Goal: Information Seeking & Learning: Learn about a topic

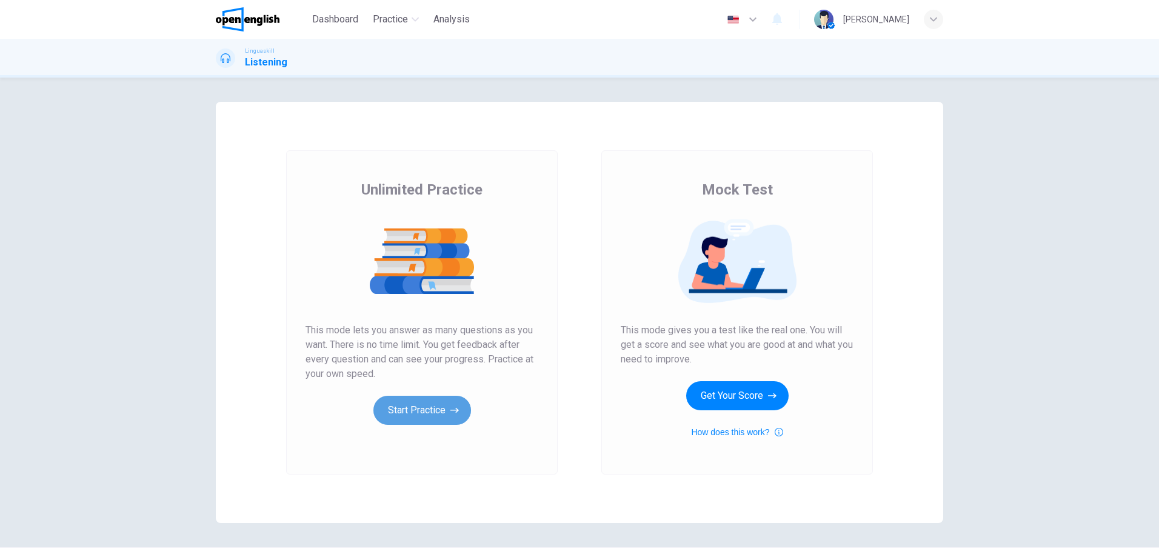
click at [420, 415] on button "Start Practice" at bounding box center [422, 410] width 98 height 29
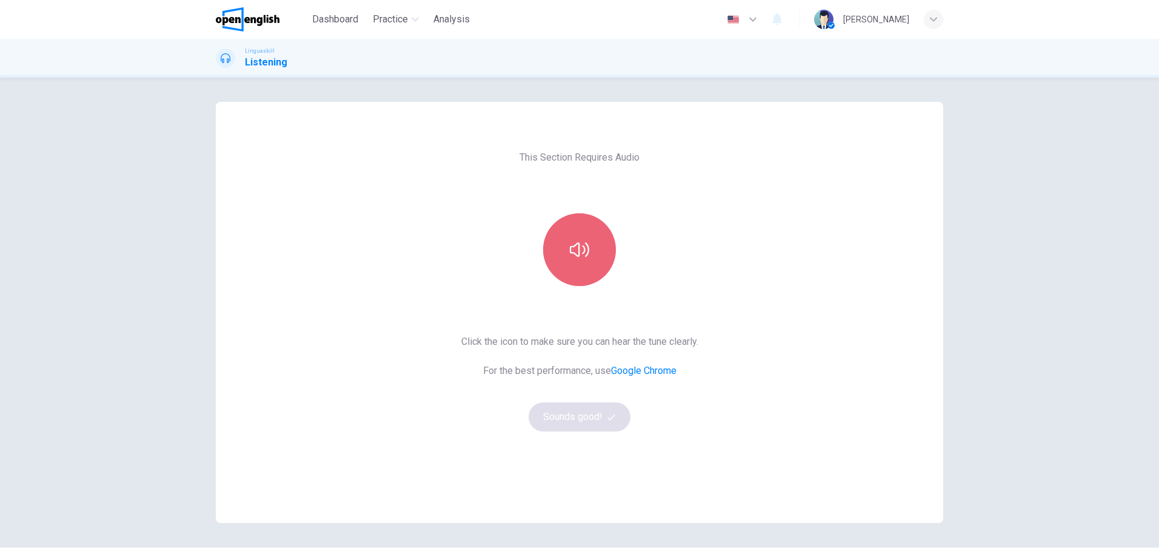
click at [586, 260] on button "button" at bounding box center [579, 249] width 73 height 73
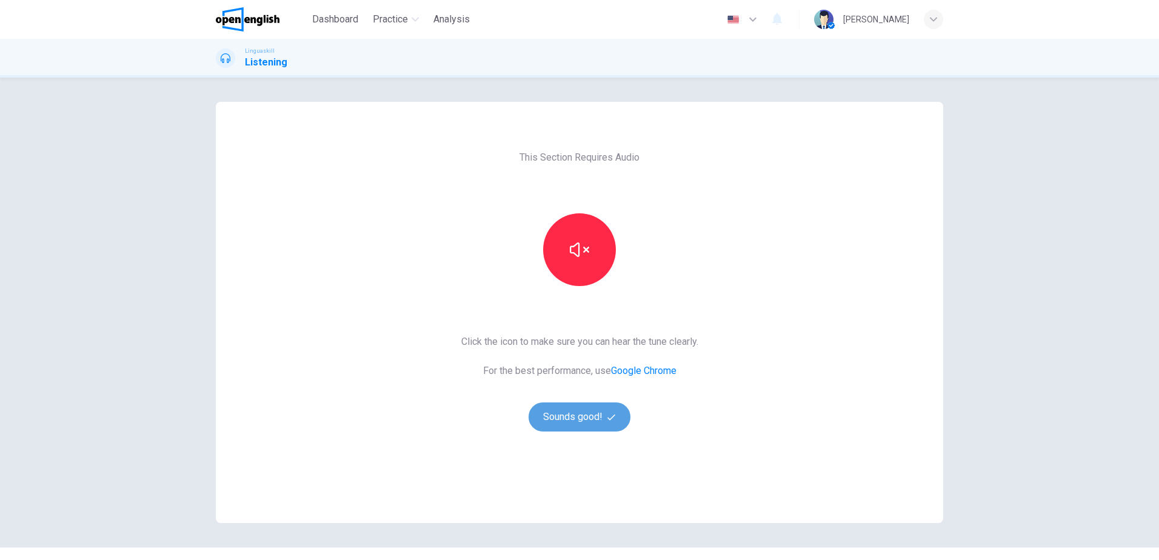
click at [599, 417] on button "Sounds good!" at bounding box center [579, 416] width 102 height 29
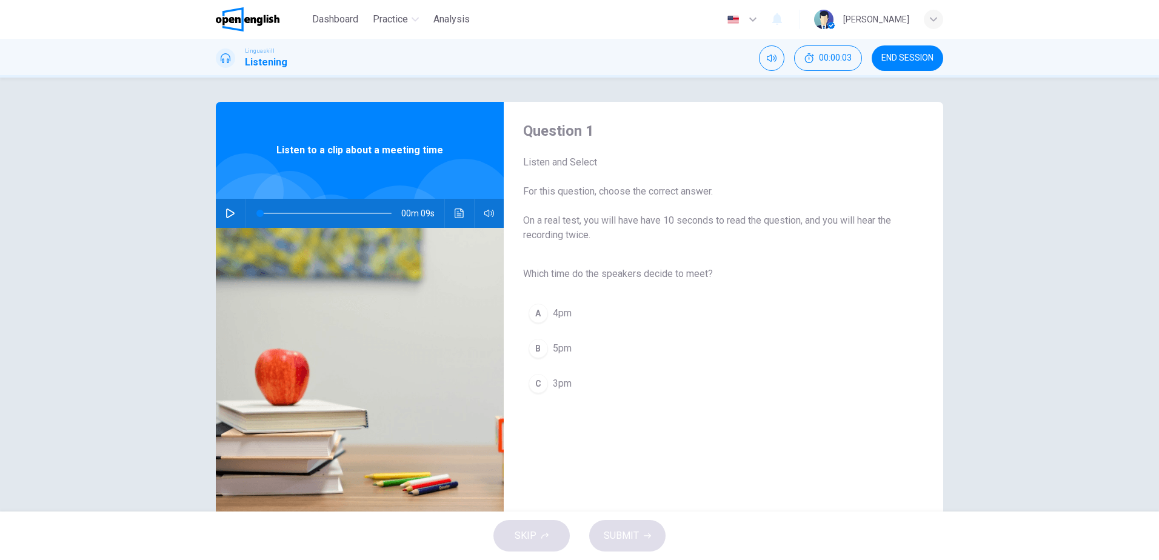
click at [216, 213] on div "00m 09s" at bounding box center [360, 213] width 288 height 29
click at [226, 210] on icon "button" at bounding box center [230, 213] width 8 height 10
type input "**"
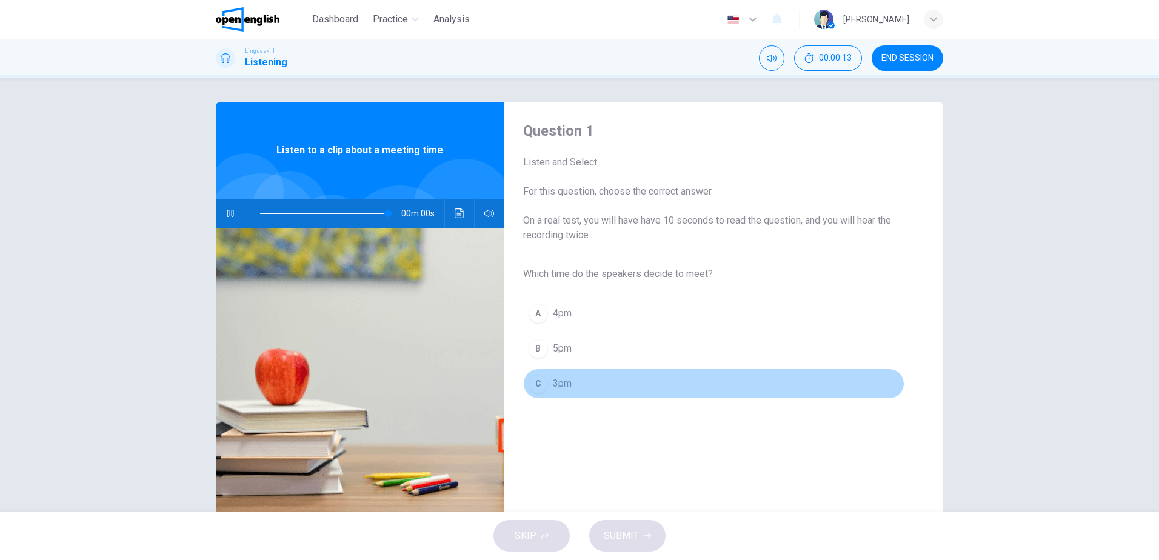
click at [540, 389] on div "C" at bounding box center [537, 383] width 19 height 19
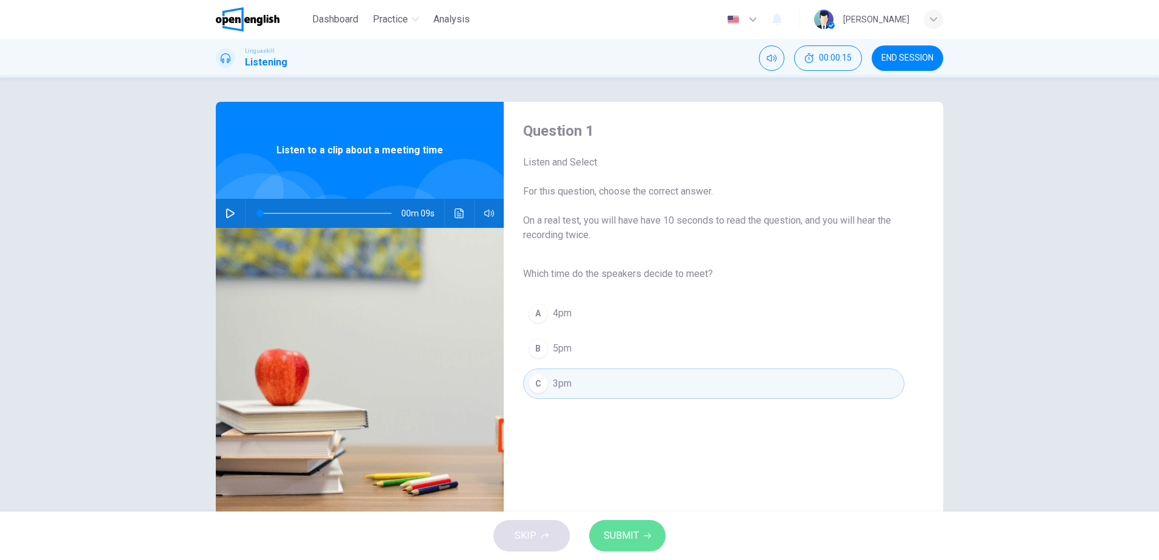
click at [621, 534] on span "SUBMIT" at bounding box center [620, 535] width 35 height 17
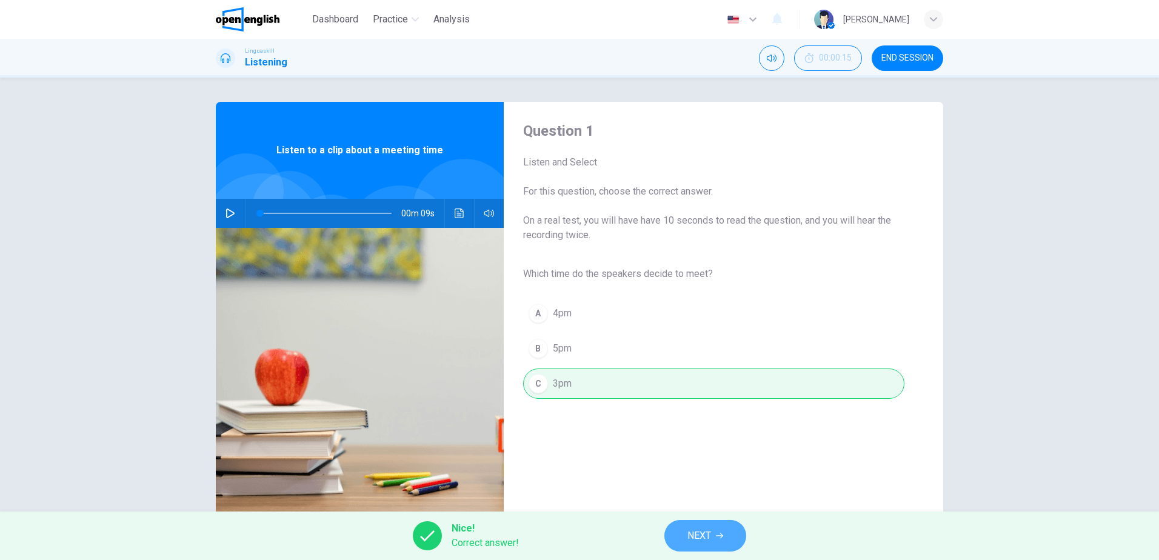
click at [706, 532] on span "NEXT" at bounding box center [699, 535] width 24 height 17
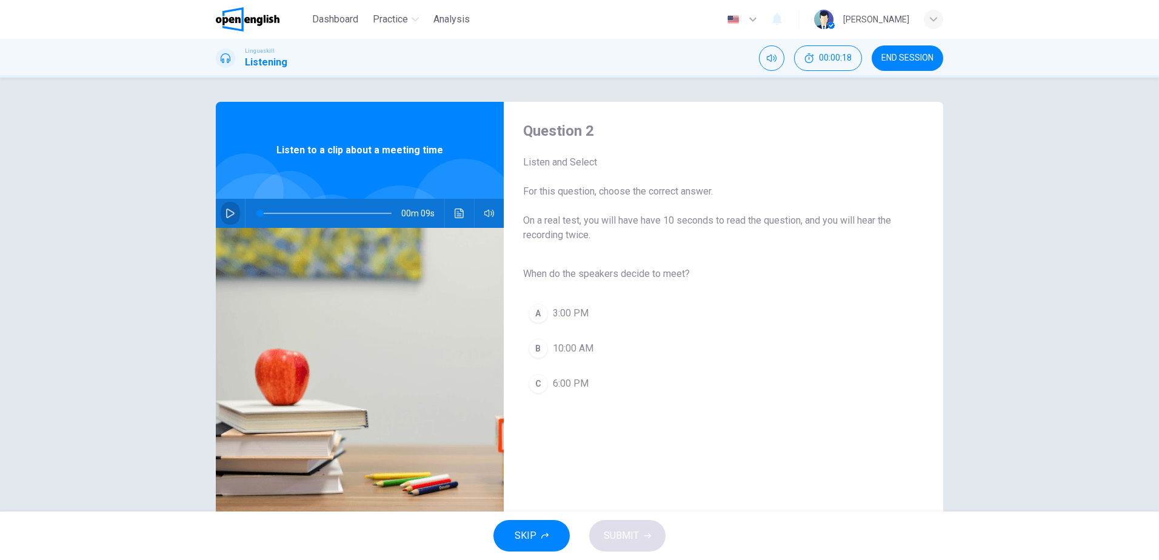
click at [225, 211] on icon "button" at bounding box center [230, 213] width 10 height 10
type input "*"
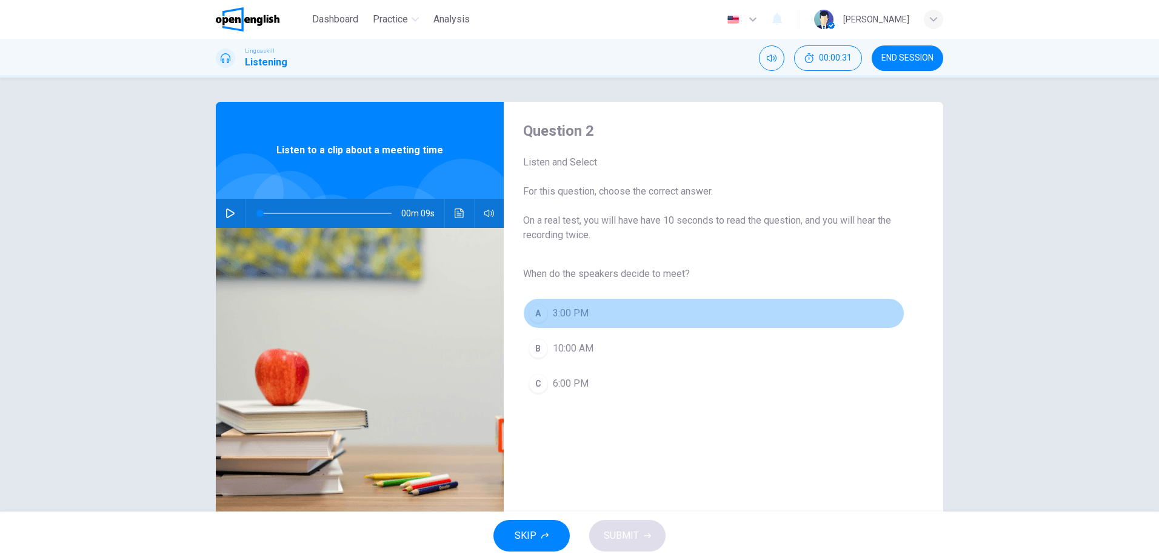
click at [539, 307] on div "A" at bounding box center [537, 313] width 19 height 19
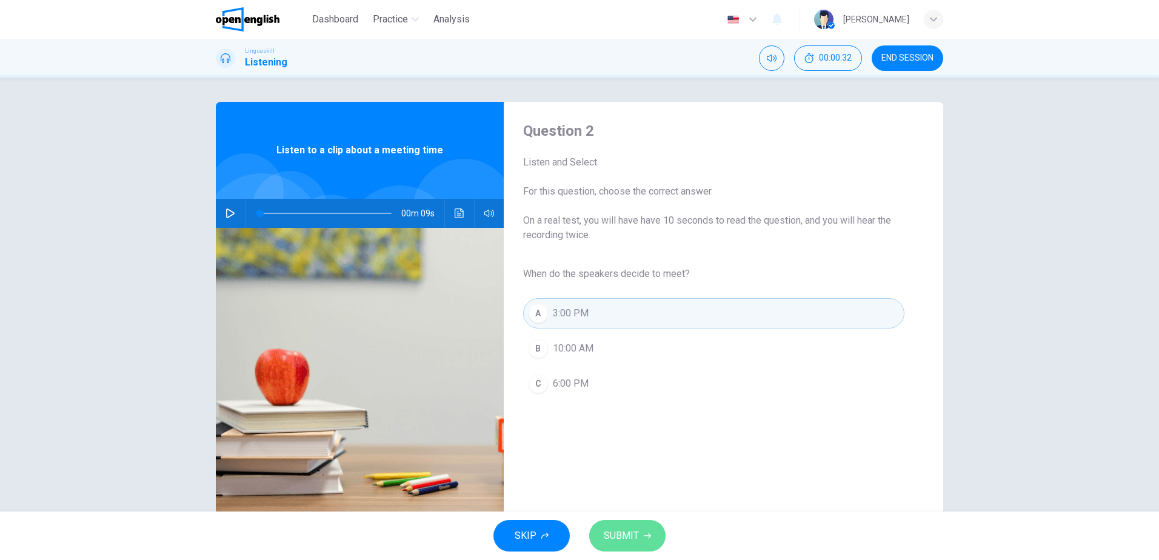
click at [637, 536] on span "SUBMIT" at bounding box center [620, 535] width 35 height 17
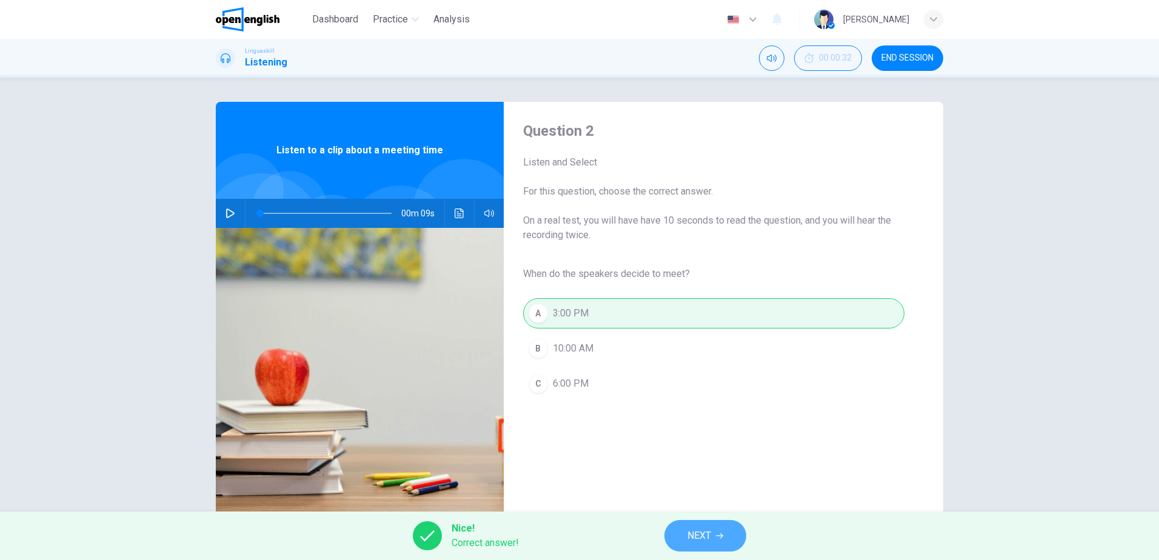
click at [694, 544] on button "NEXT" at bounding box center [705, 536] width 82 height 32
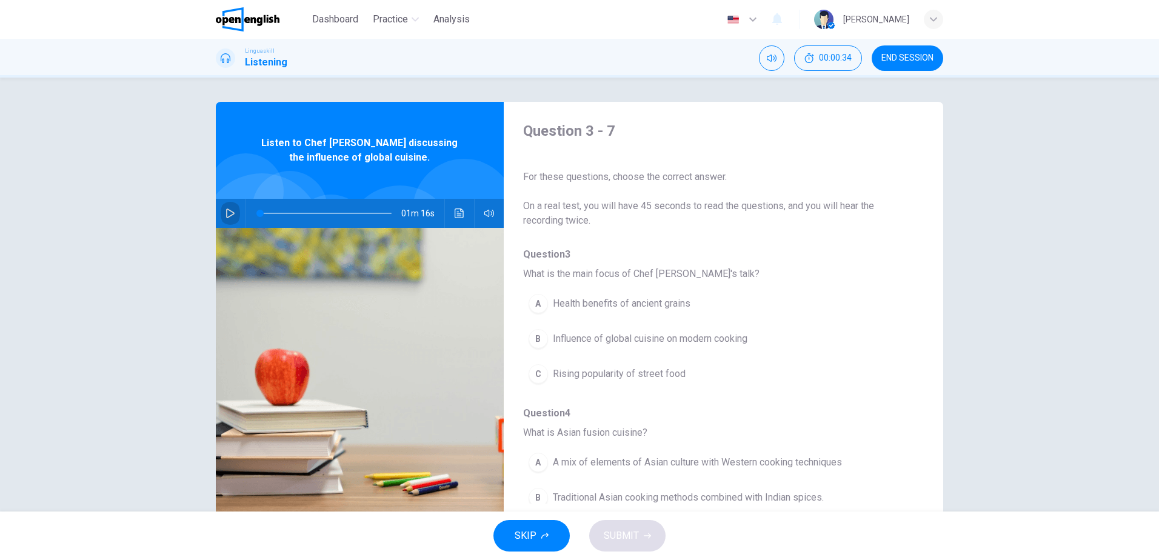
click at [225, 213] on icon "button" at bounding box center [230, 213] width 10 height 10
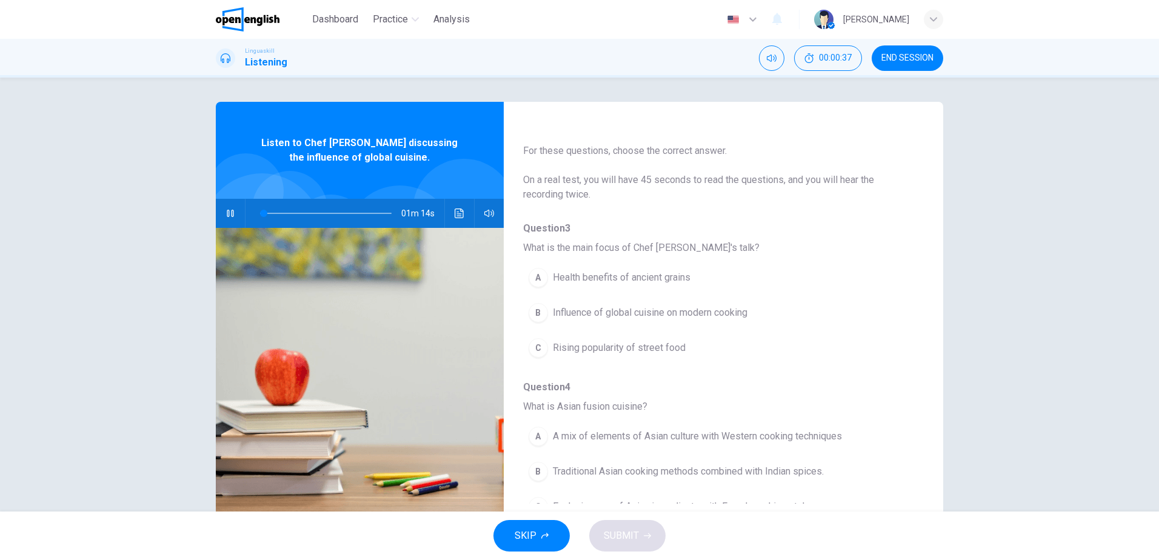
scroll to position [28, 0]
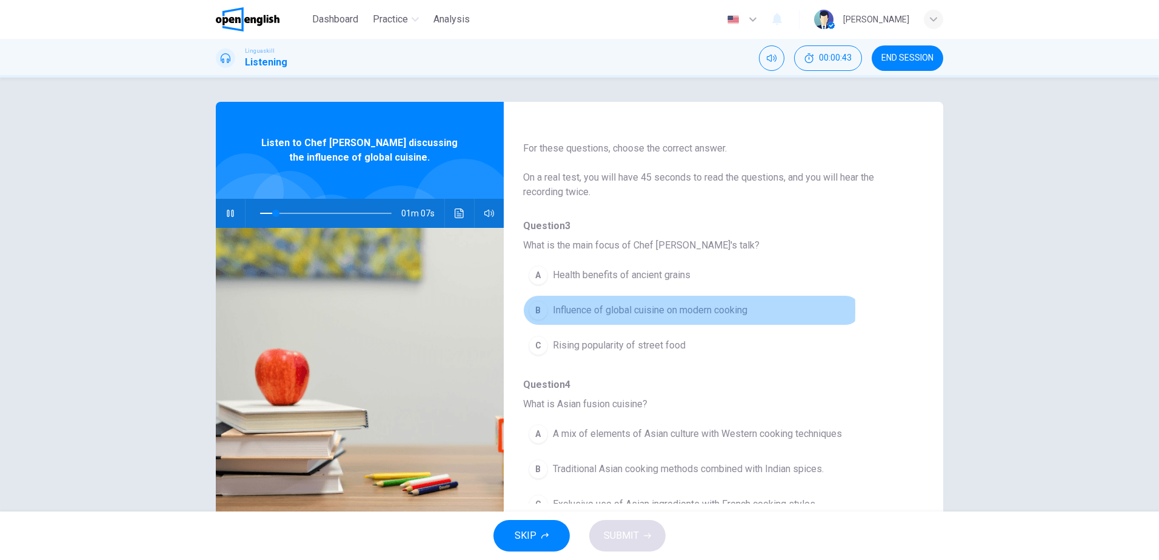
click at [538, 309] on div "B" at bounding box center [537, 310] width 19 height 19
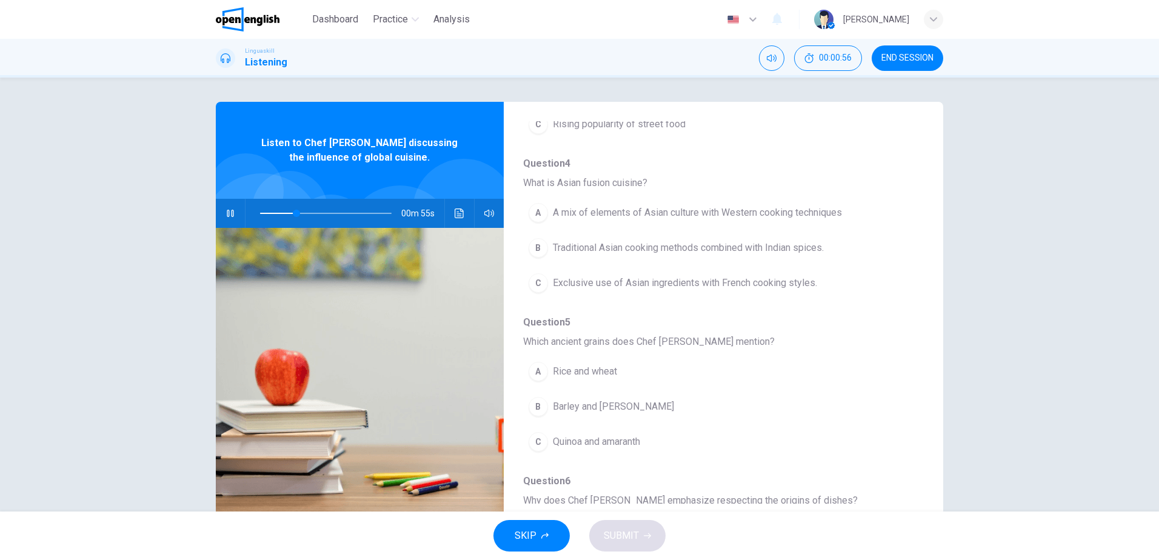
scroll to position [248, 0]
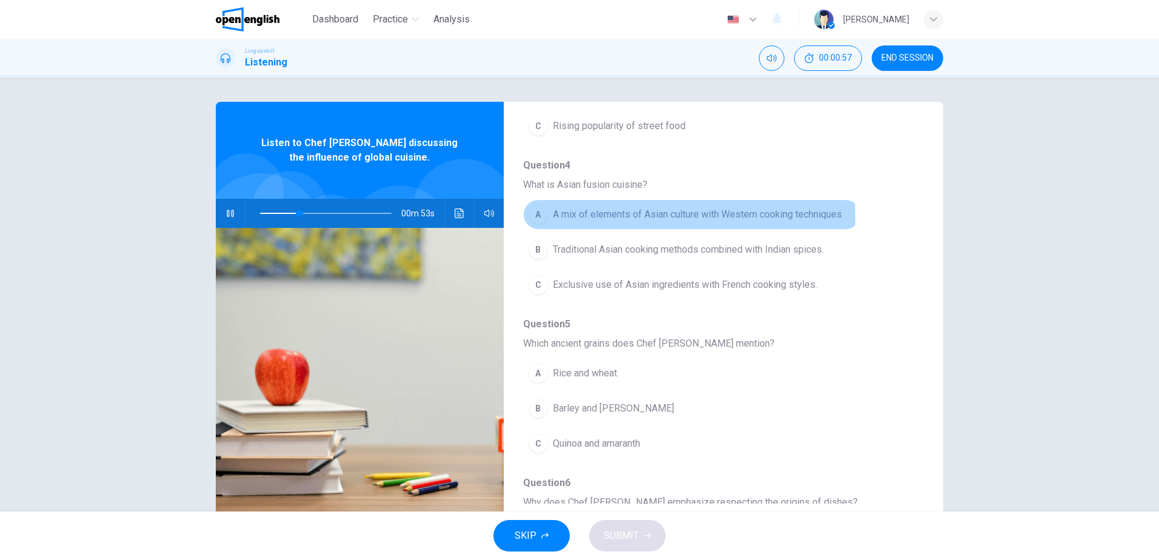
click at [590, 217] on span "A mix of elements of Asian culture with Western cooking techniques" at bounding box center [697, 214] width 289 height 15
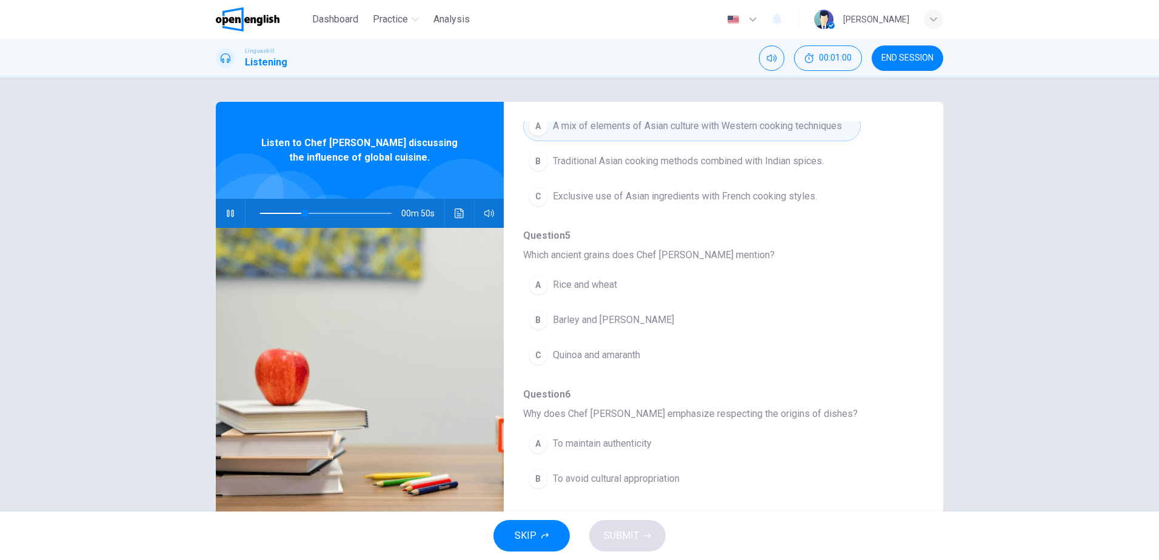
scroll to position [338, 0]
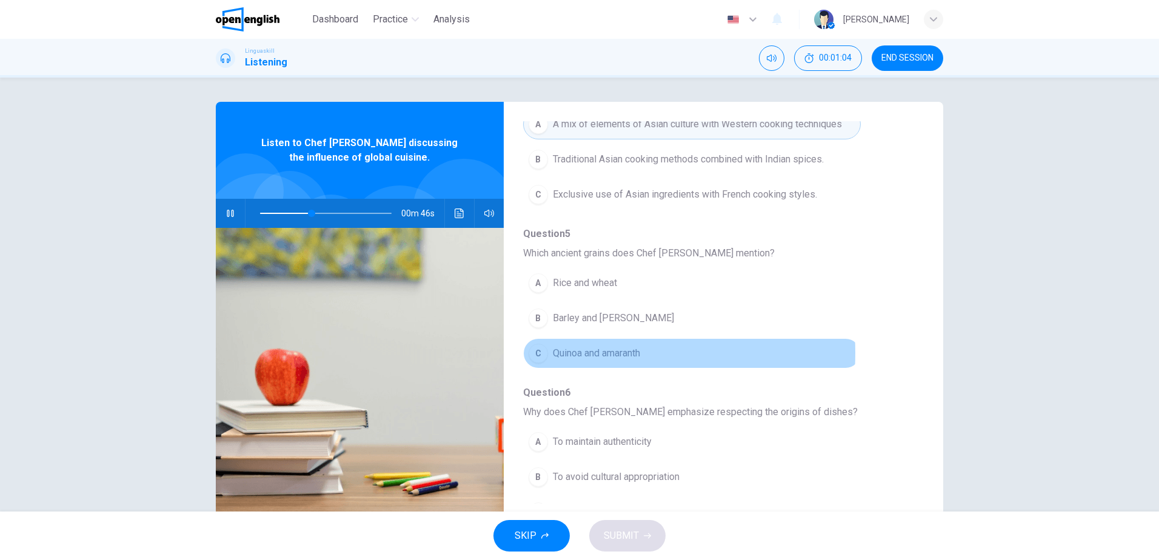
click at [556, 353] on span "Quinoa and amaranth" at bounding box center [596, 353] width 87 height 15
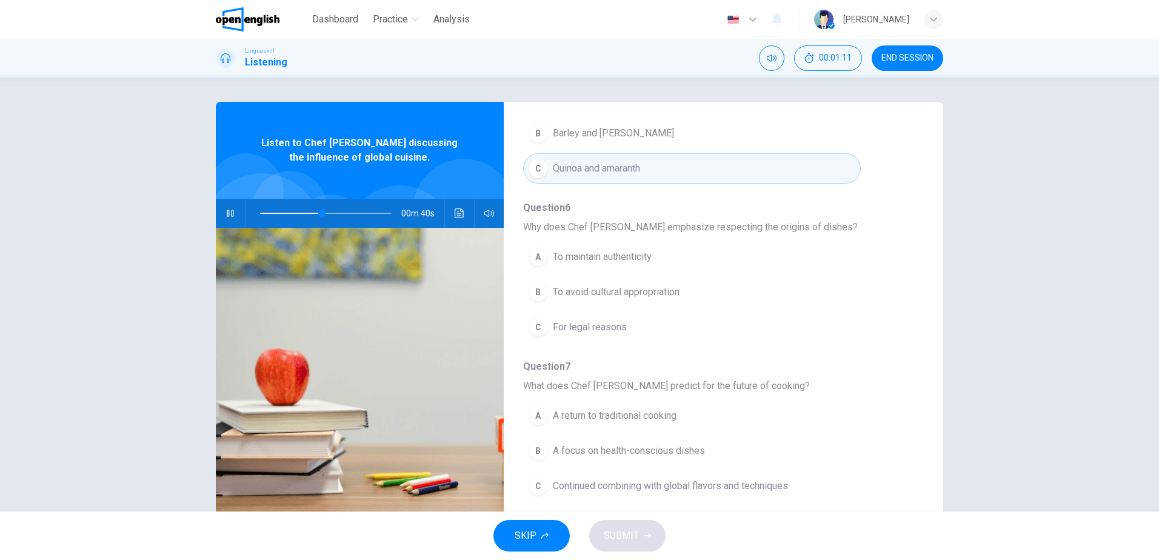
scroll to position [522, 0]
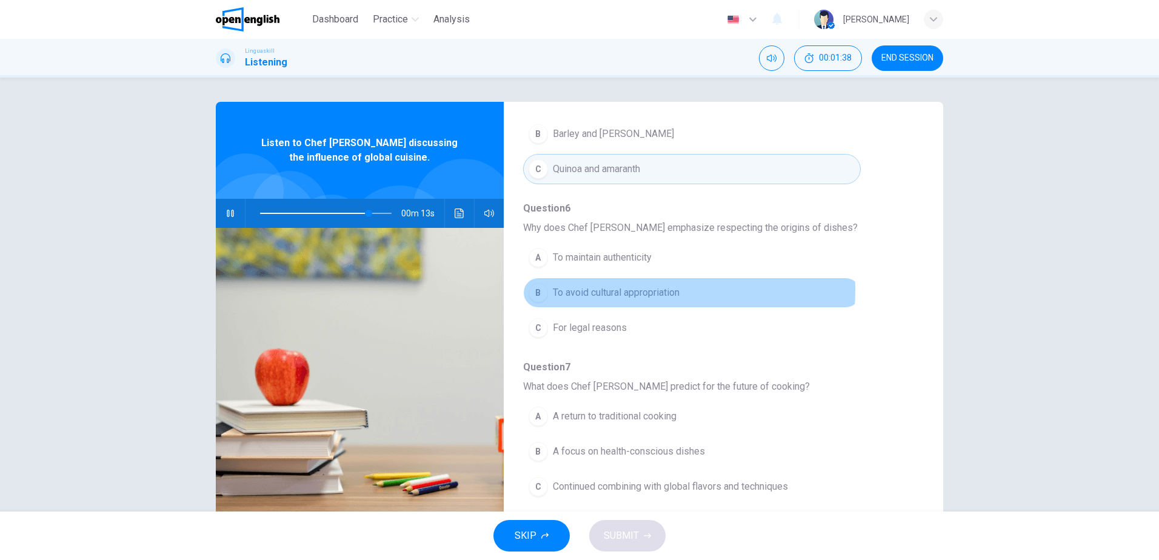
click at [617, 290] on span "To avoid cultural appropriation" at bounding box center [616, 292] width 127 height 15
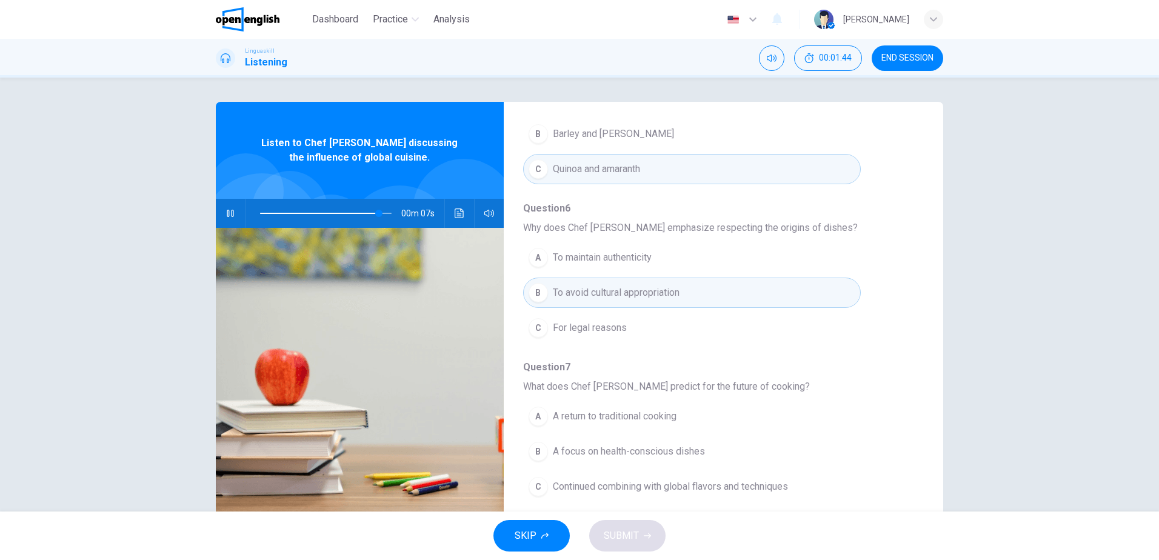
scroll to position [523, 0]
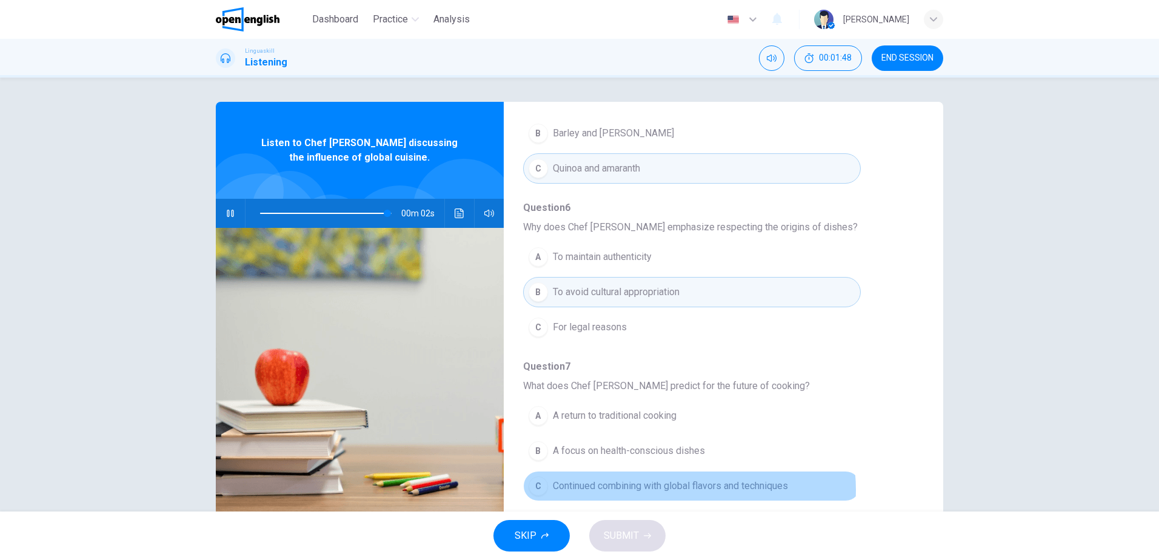
click at [683, 490] on span "Continued combining with global flavors and techniques" at bounding box center [670, 486] width 235 height 15
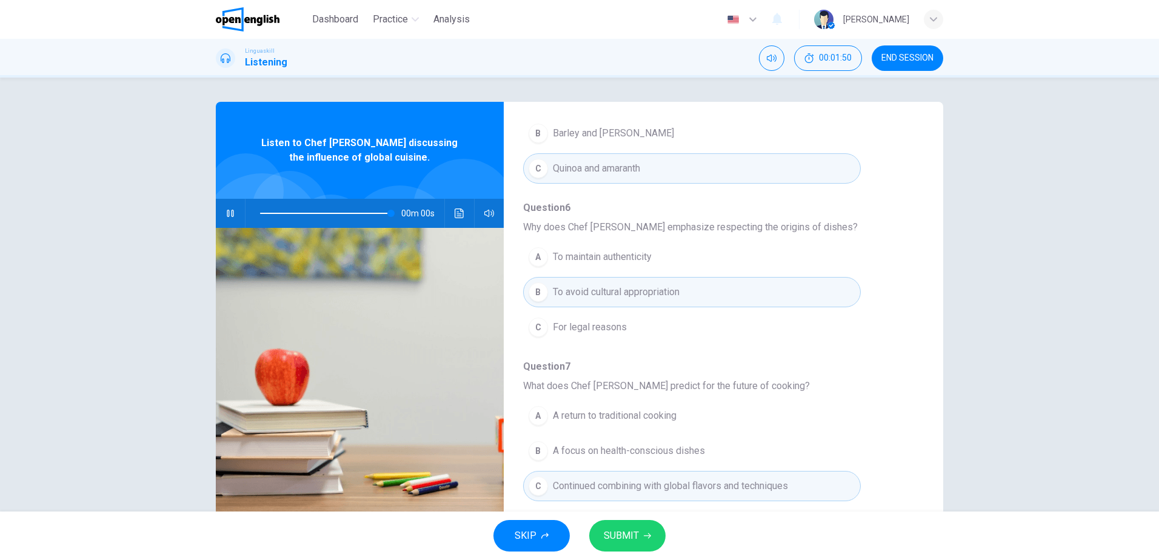
type input "*"
click at [623, 531] on span "SUBMIT" at bounding box center [620, 535] width 35 height 17
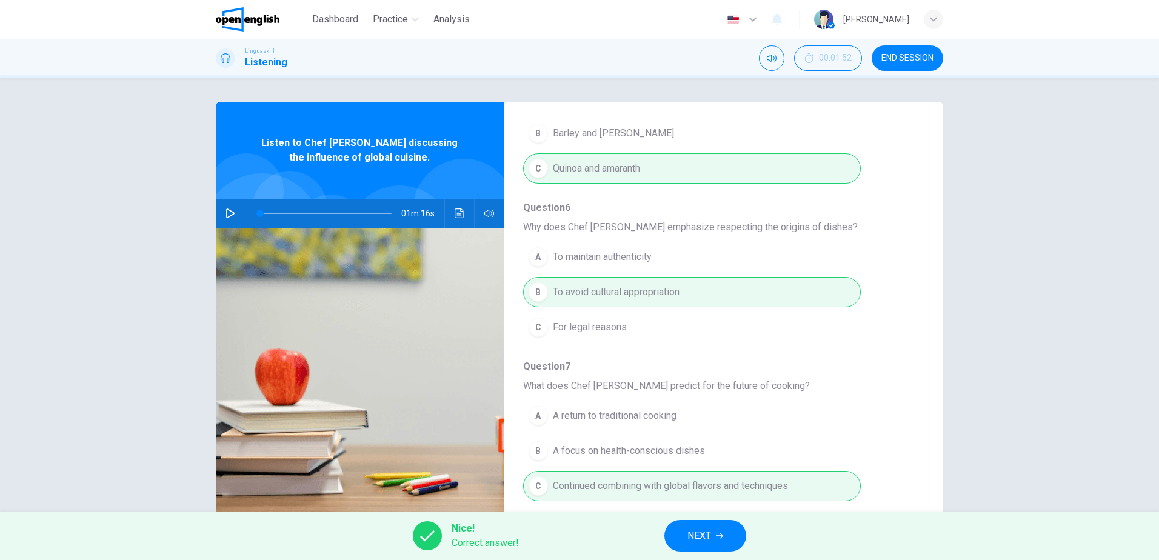
click at [720, 537] on icon "button" at bounding box center [719, 535] width 7 height 7
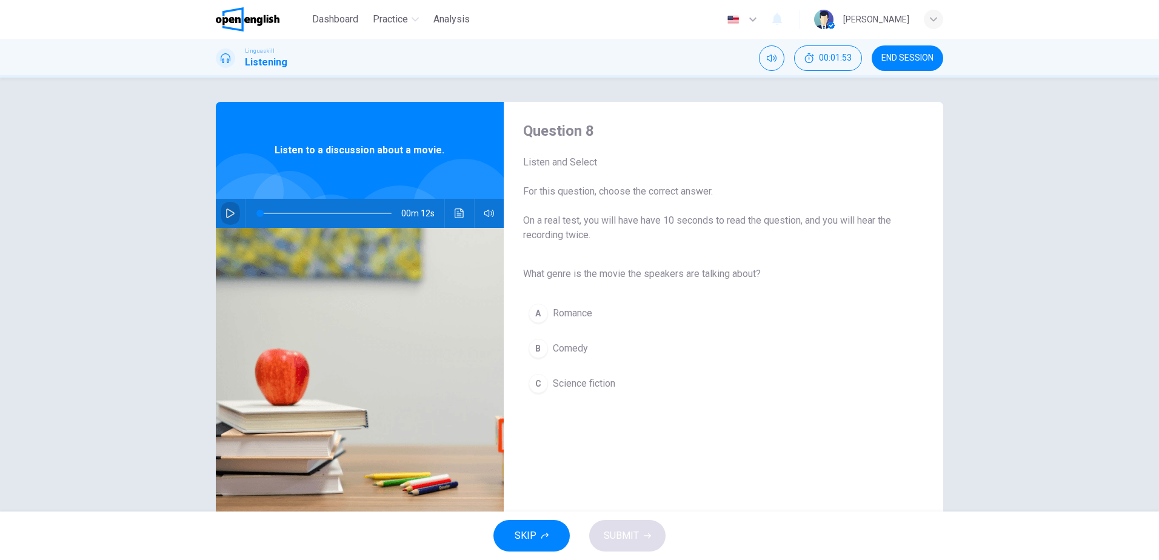
click at [228, 209] on icon "button" at bounding box center [230, 213] width 10 height 10
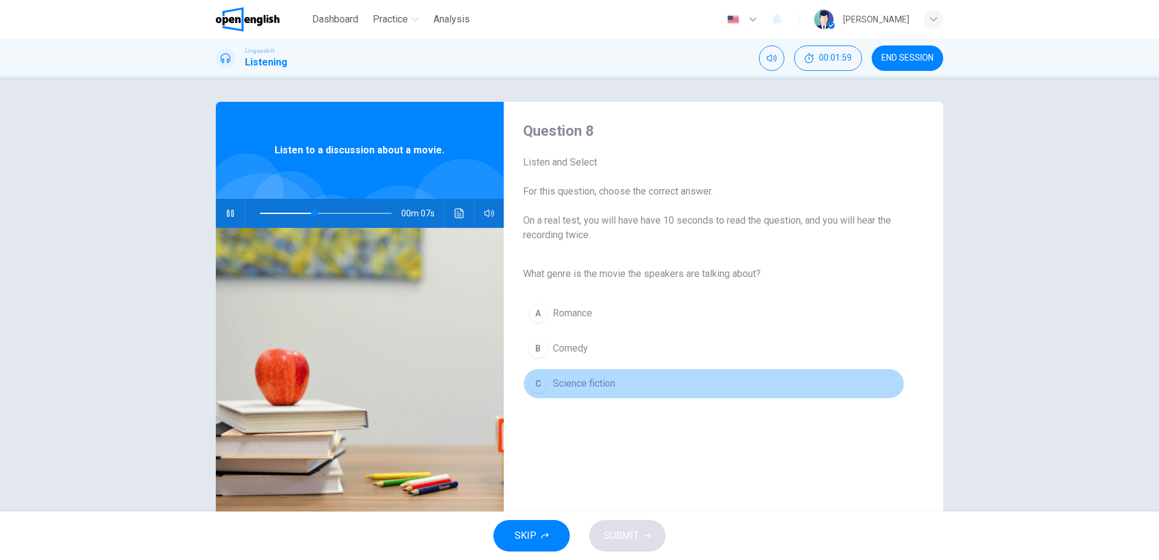
click at [541, 385] on div "C" at bounding box center [537, 383] width 19 height 19
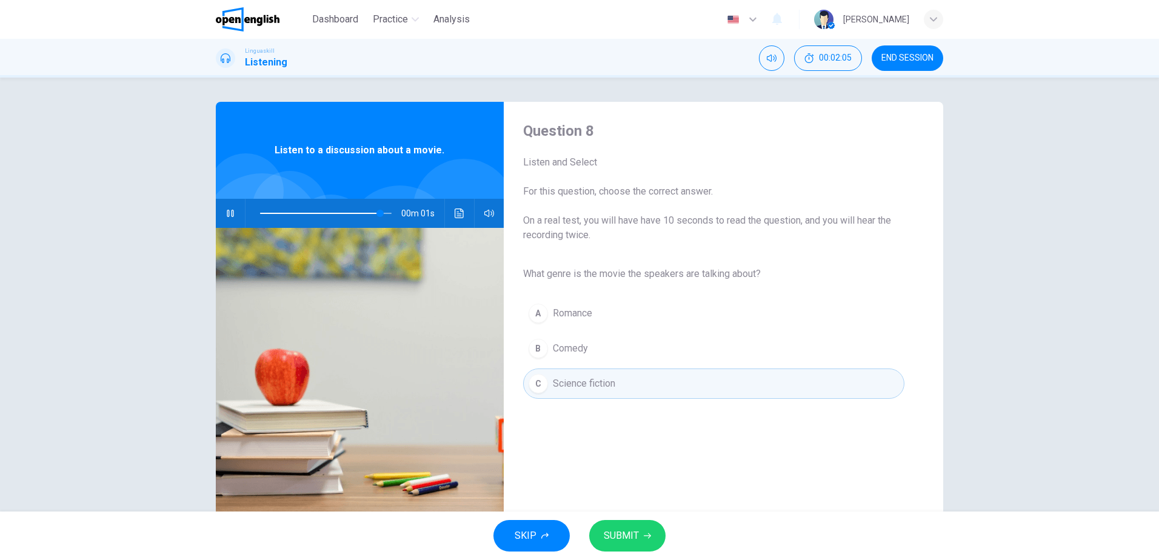
type input "*"
click at [621, 531] on span "SUBMIT" at bounding box center [620, 535] width 35 height 17
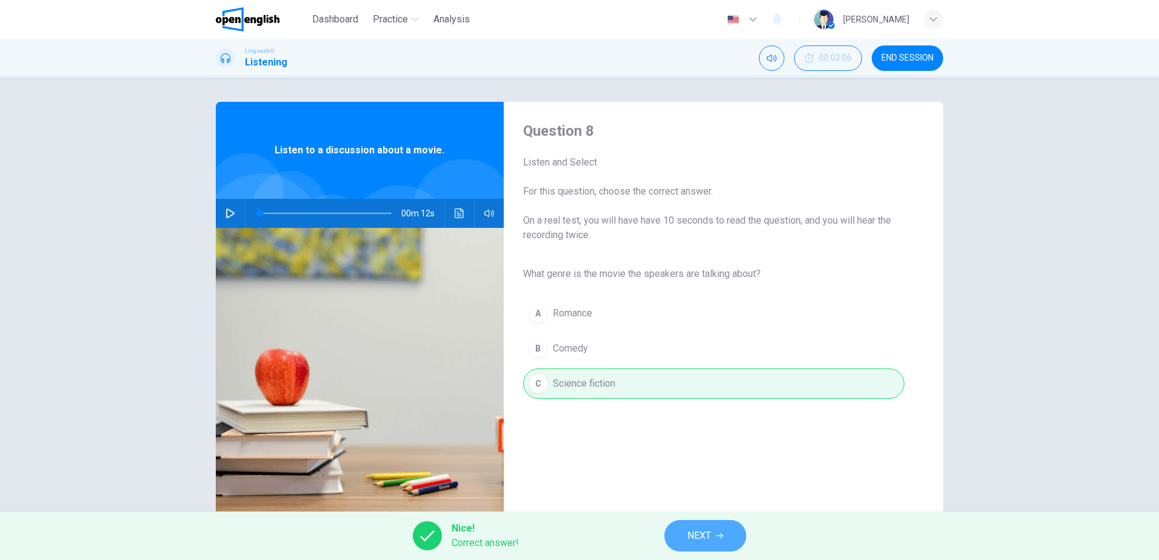
click at [701, 530] on span "NEXT" at bounding box center [699, 535] width 24 height 17
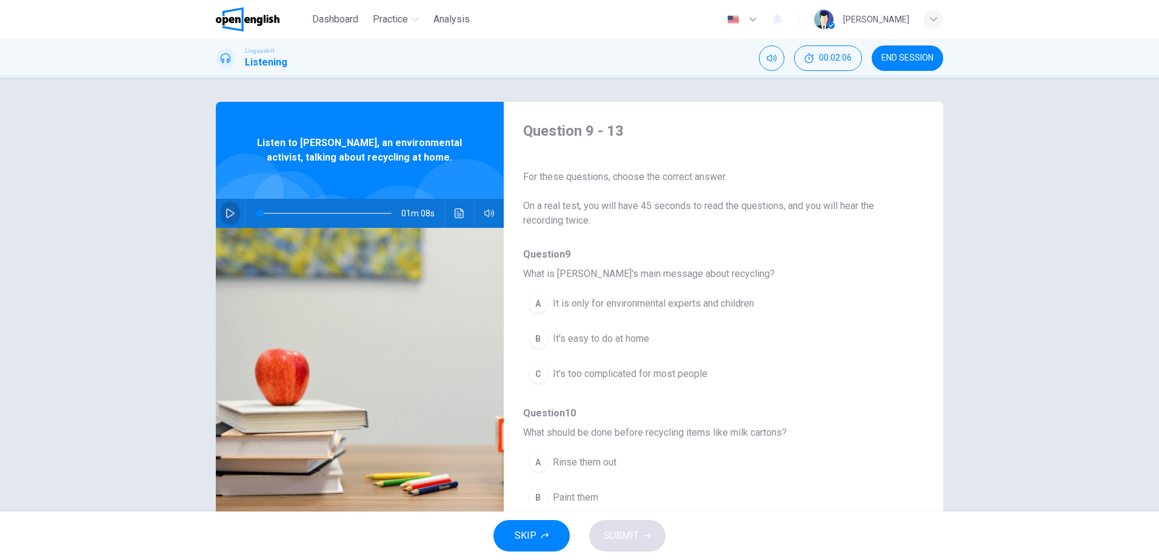
click at [228, 209] on icon "button" at bounding box center [230, 213] width 10 height 10
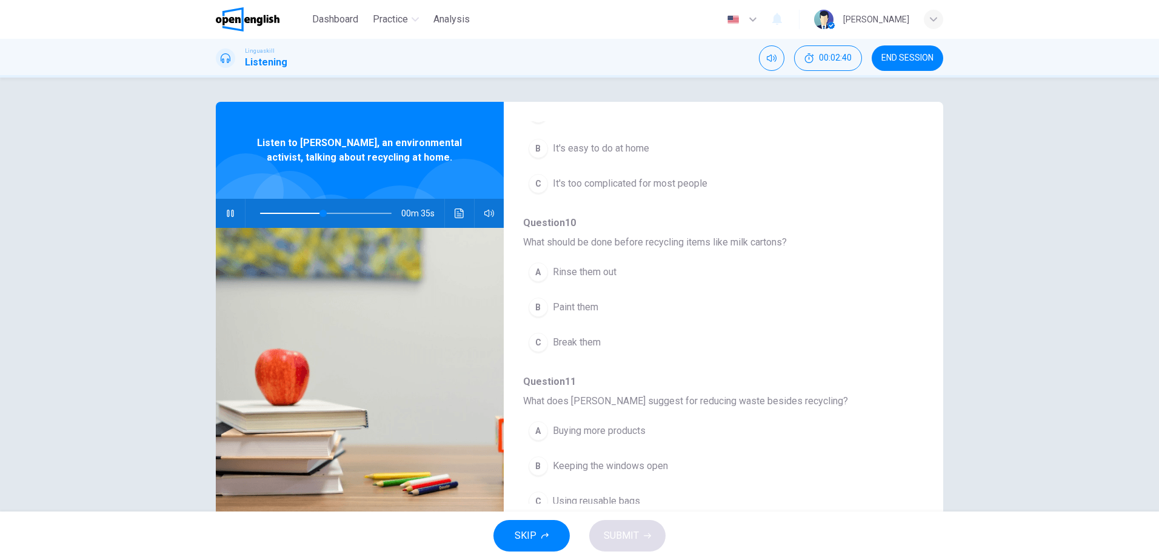
scroll to position [189, 0]
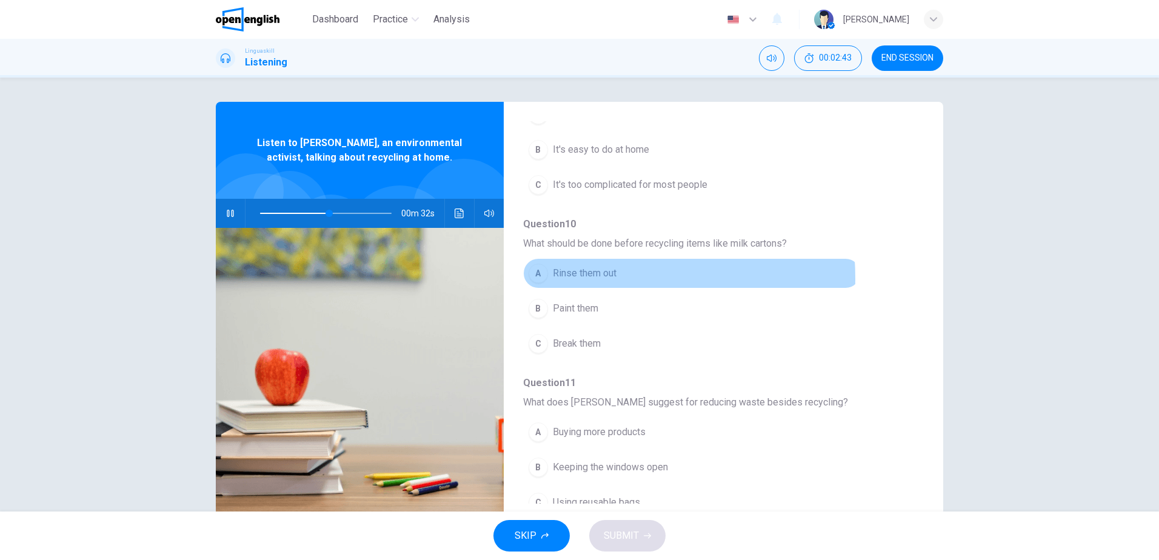
click at [537, 279] on div "A" at bounding box center [537, 273] width 19 height 19
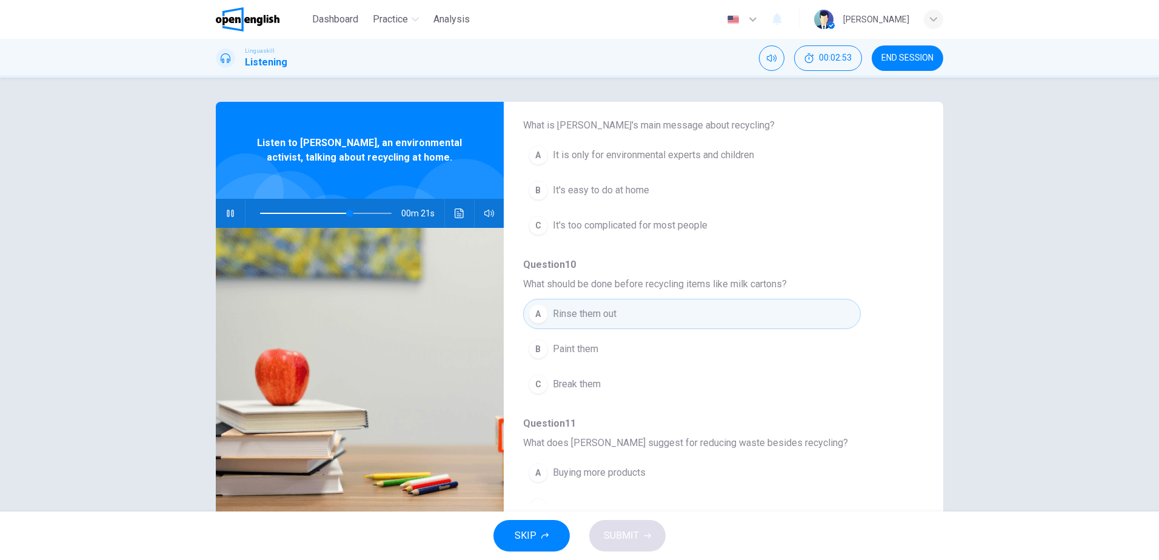
scroll to position [106, 0]
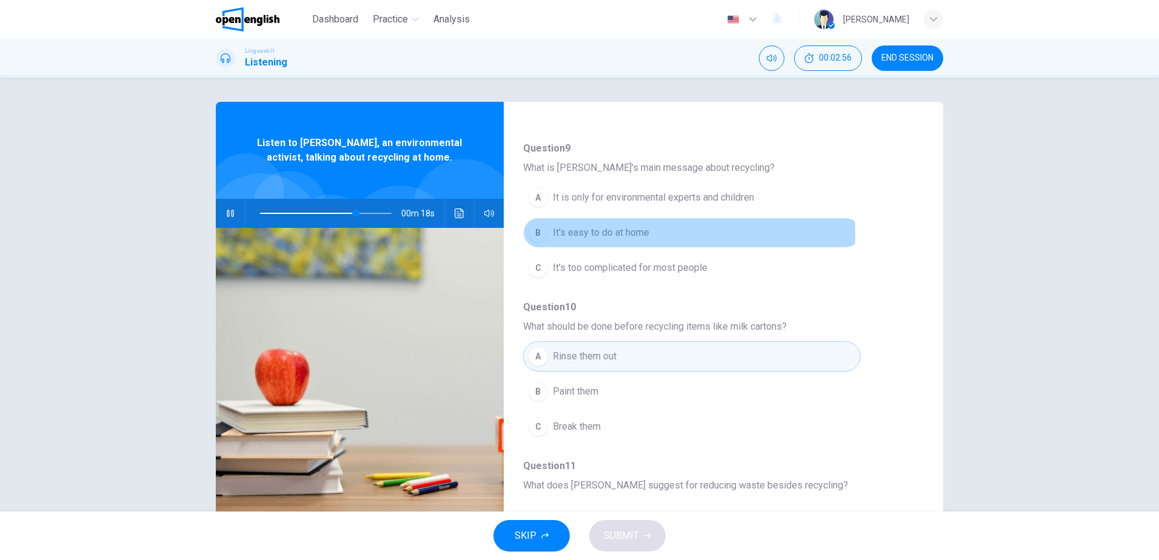
click at [606, 235] on span "It's easy to do at home" at bounding box center [601, 232] width 96 height 15
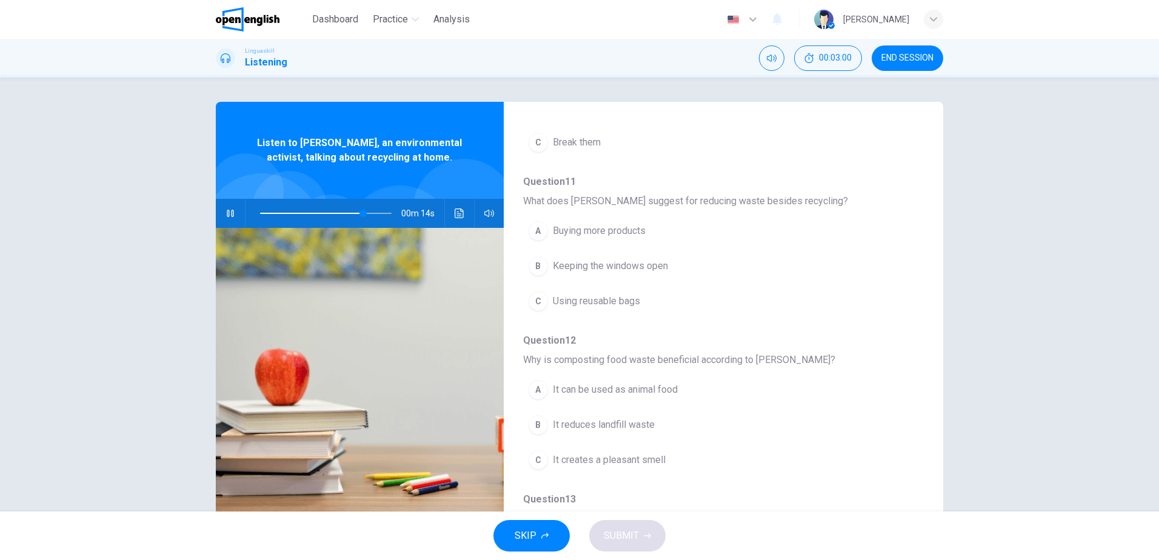
scroll to position [392, 0]
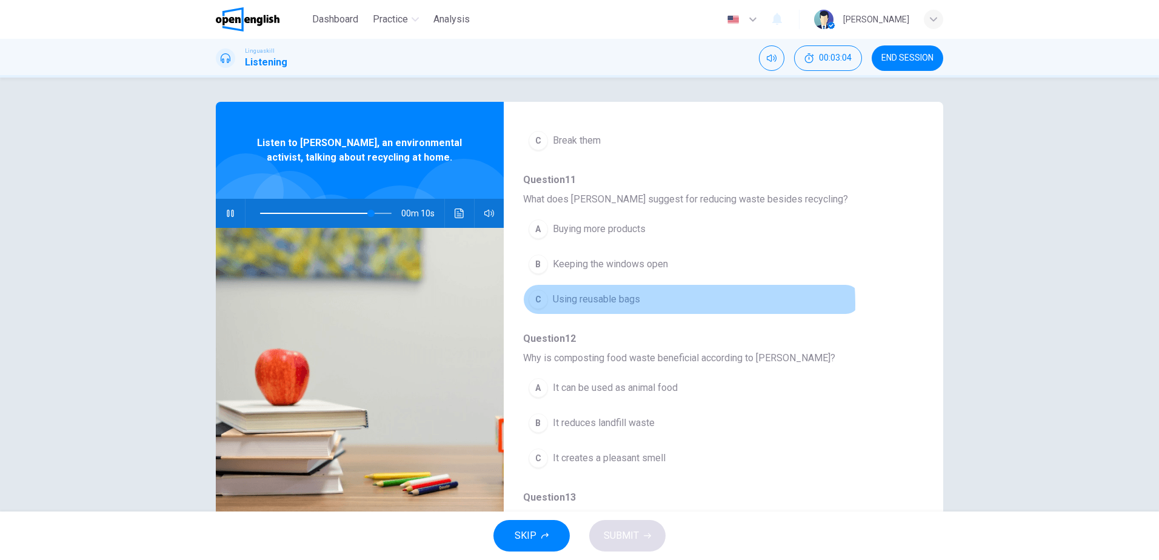
click at [614, 304] on span "Using reusable bags" at bounding box center [596, 299] width 87 height 15
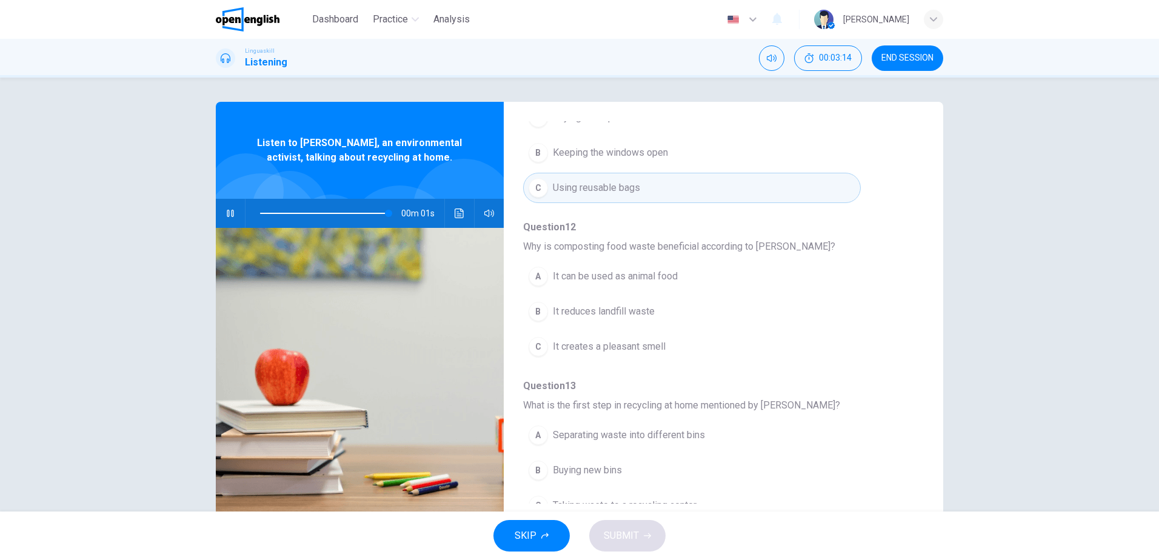
scroll to position [523, 0]
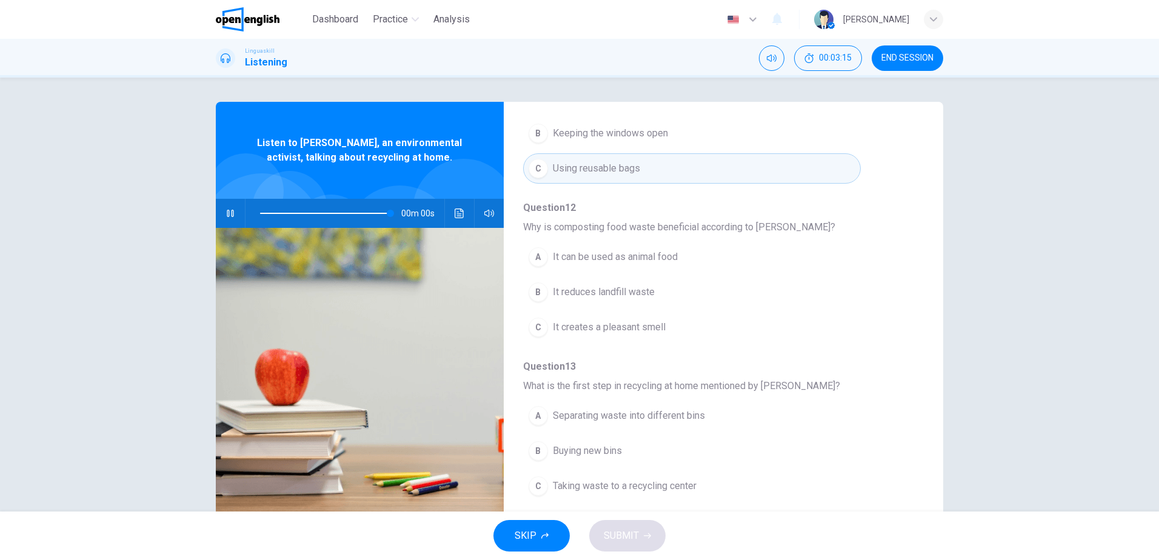
type input "*"
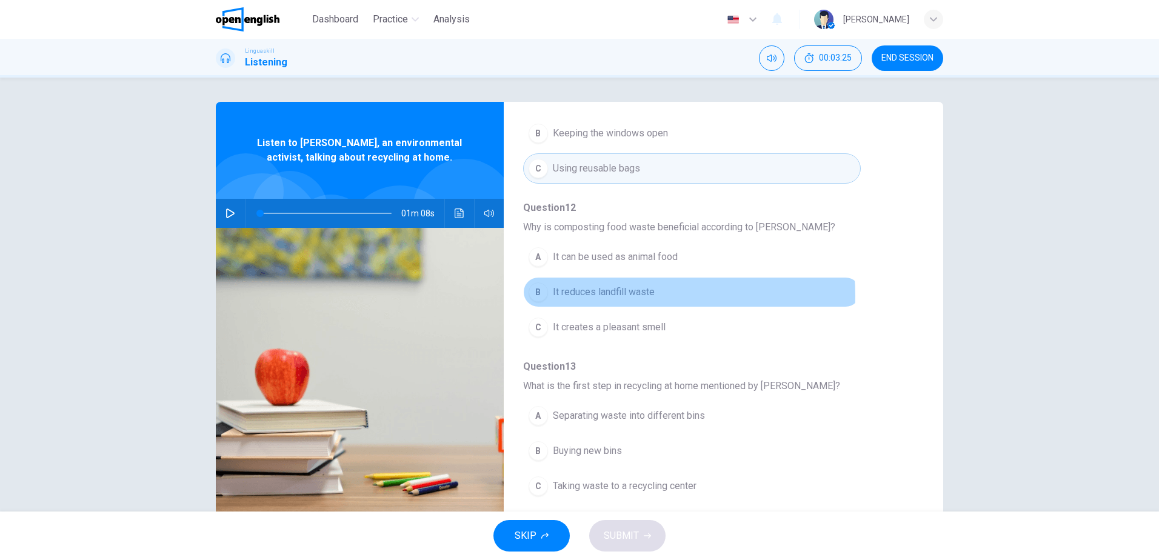
click at [635, 295] on span "It reduces landfill waste" at bounding box center [604, 292] width 102 height 15
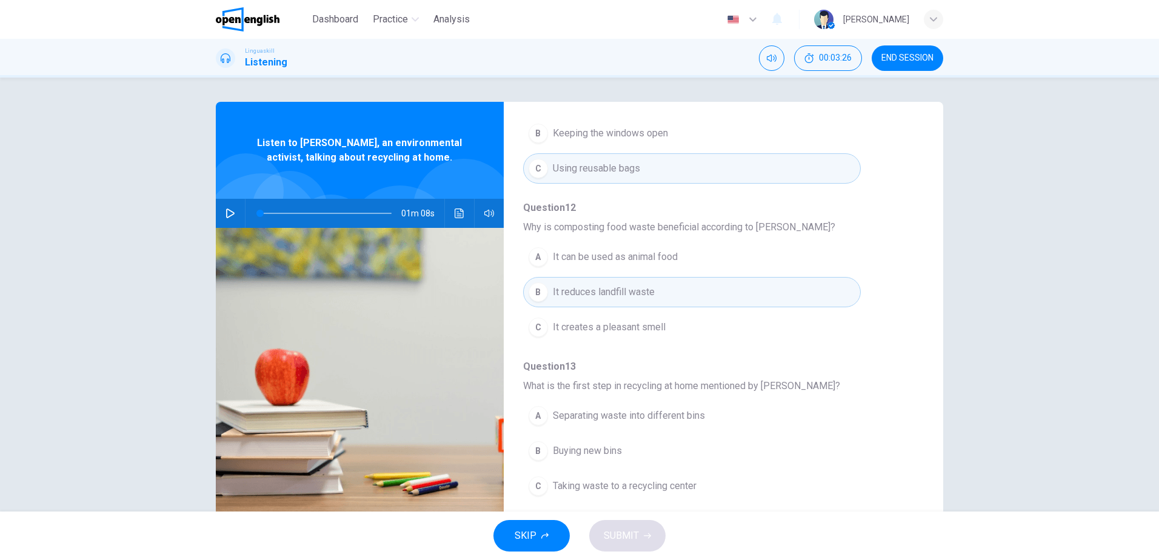
scroll to position [36, 0]
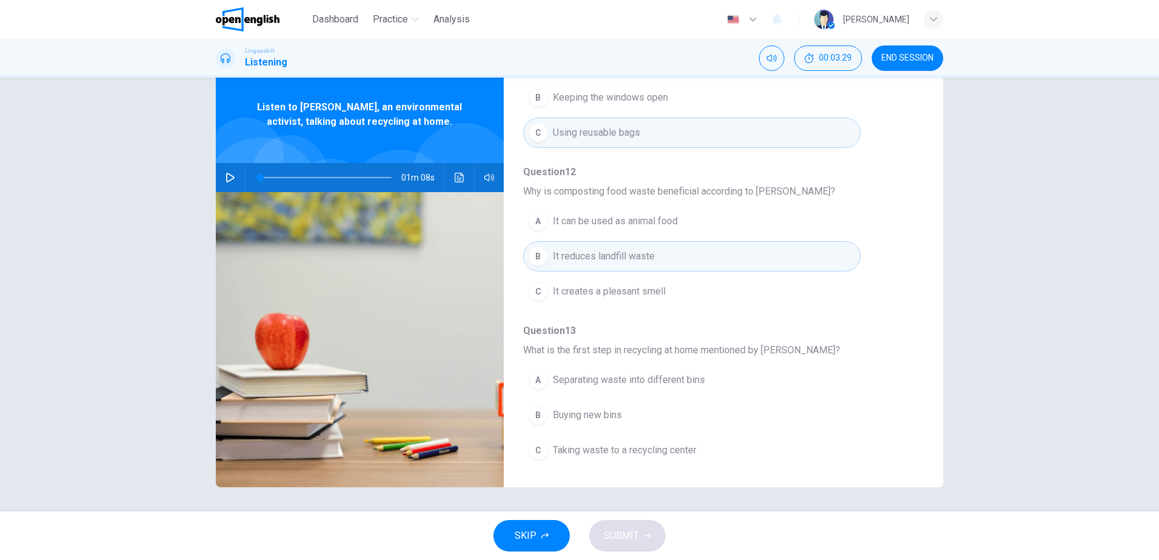
drag, startPoint x: 557, startPoint y: 350, endPoint x: 708, endPoint y: 353, distance: 150.9
click at [708, 353] on span "What is the first step in recycling at home mentioned by [PERSON_NAME]?" at bounding box center [713, 350] width 381 height 15
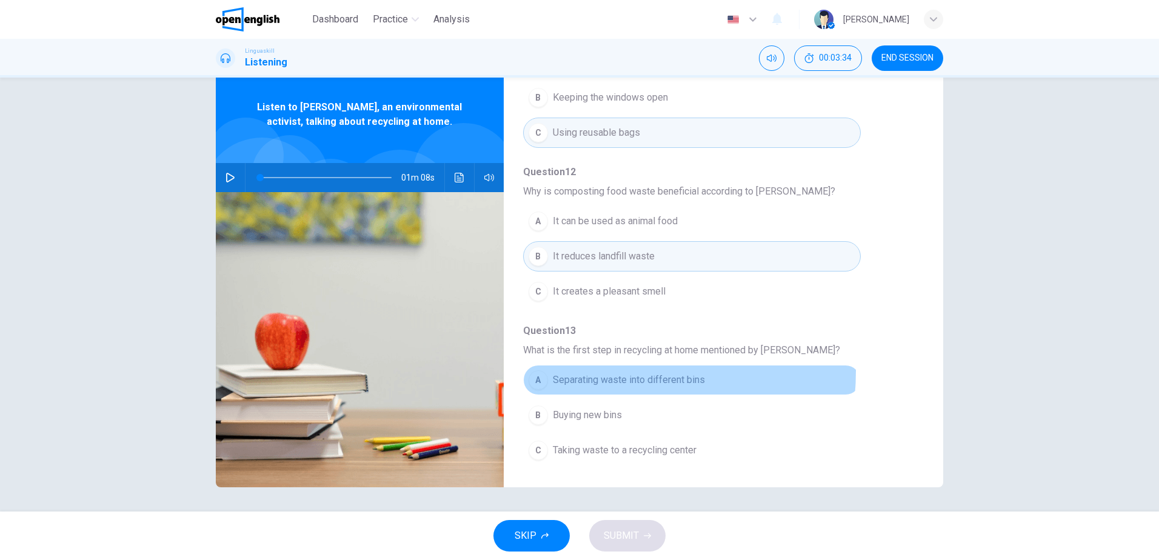
click at [584, 371] on button "A Separating waste into different bins" at bounding box center [691, 380] width 337 height 30
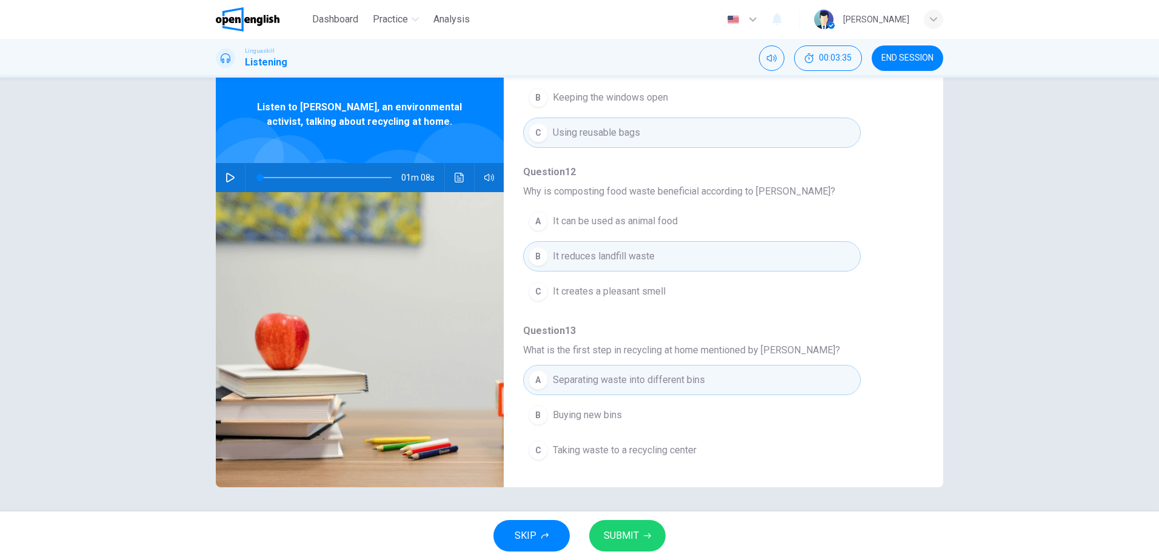
click at [631, 527] on span "SUBMIT" at bounding box center [620, 535] width 35 height 17
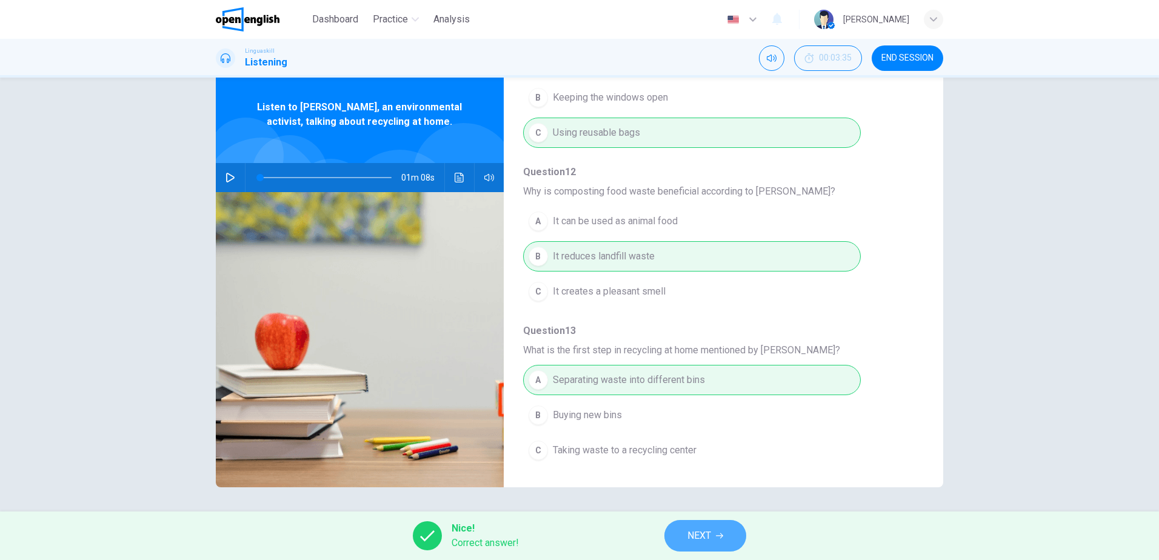
click at [709, 548] on button "NEXT" at bounding box center [705, 536] width 82 height 32
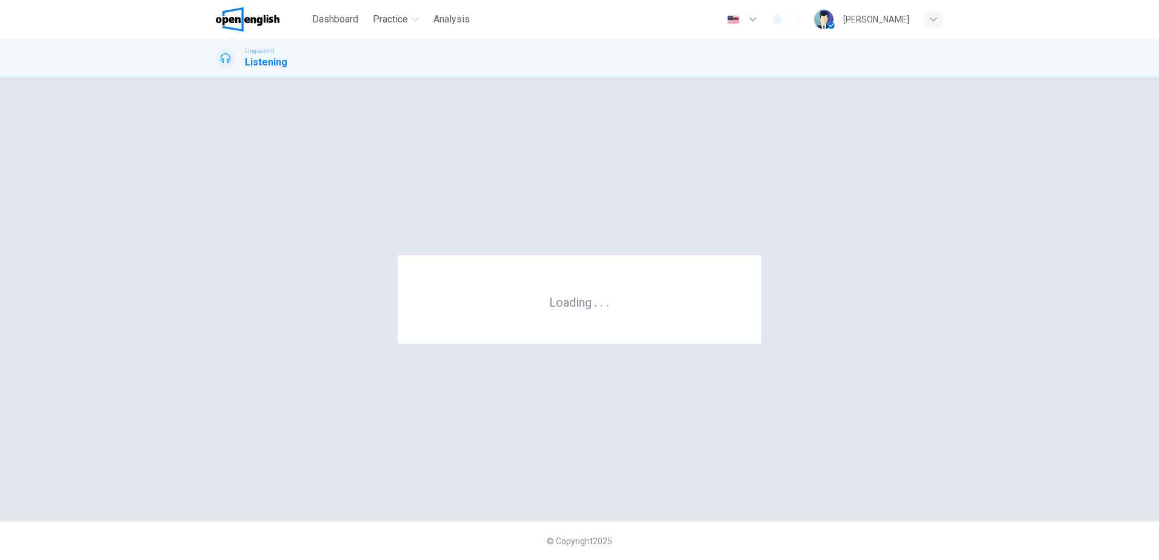
scroll to position [0, 0]
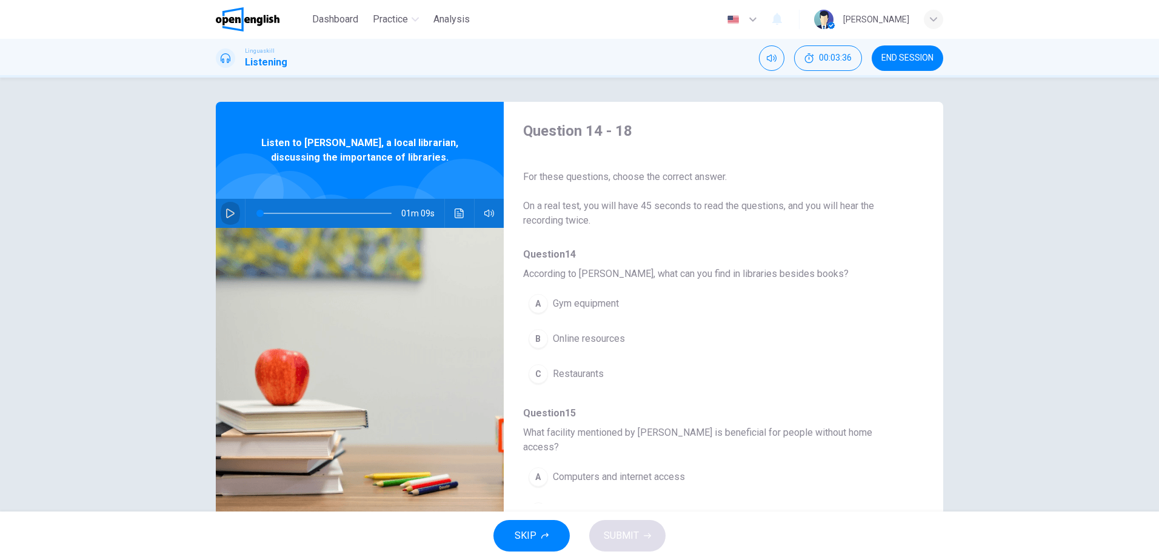
click at [231, 205] on button "button" at bounding box center [230, 213] width 19 height 29
type input "*"
click at [579, 331] on span "Online resources" at bounding box center [589, 338] width 72 height 15
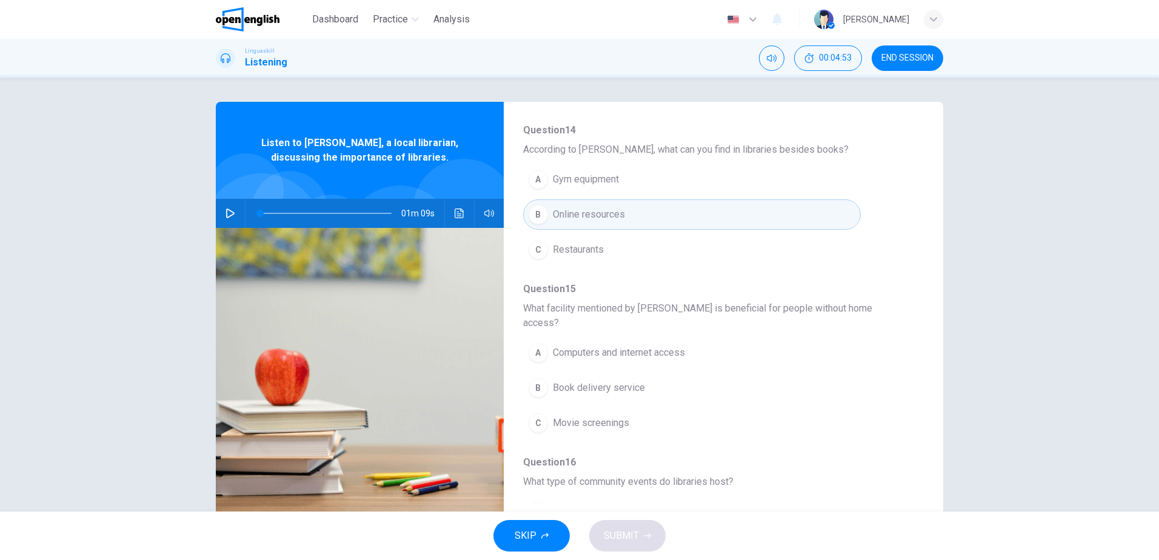
scroll to position [125, 0]
drag, startPoint x: 608, startPoint y: 308, endPoint x: 707, endPoint y: 307, distance: 98.8
click at [707, 307] on span "What facility mentioned by [PERSON_NAME] is beneficial for people without home …" at bounding box center [713, 315] width 381 height 29
drag, startPoint x: 707, startPoint y: 307, endPoint x: 816, endPoint y: 304, distance: 109.1
click at [816, 304] on span "What facility mentioned by [PERSON_NAME] is beneficial for people without home …" at bounding box center [713, 315] width 381 height 29
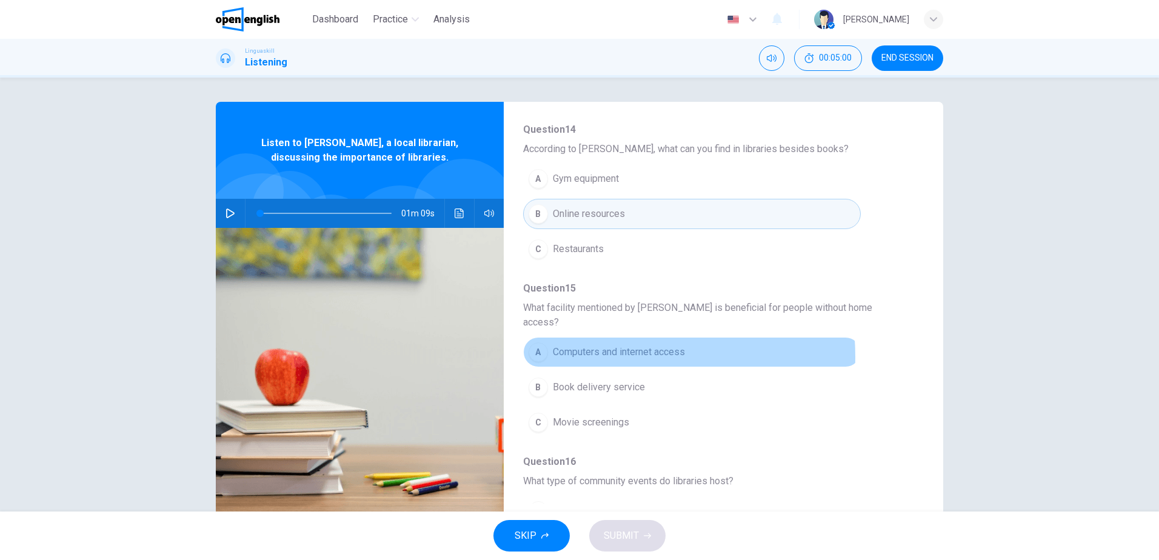
click at [583, 345] on span "Computers and internet access" at bounding box center [619, 352] width 132 height 15
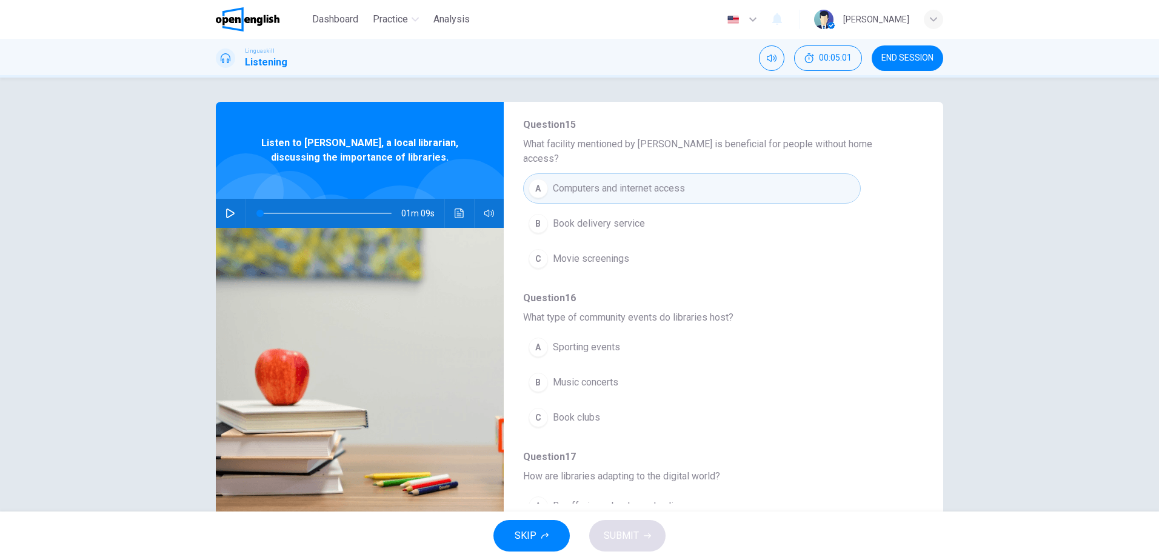
scroll to position [319, 0]
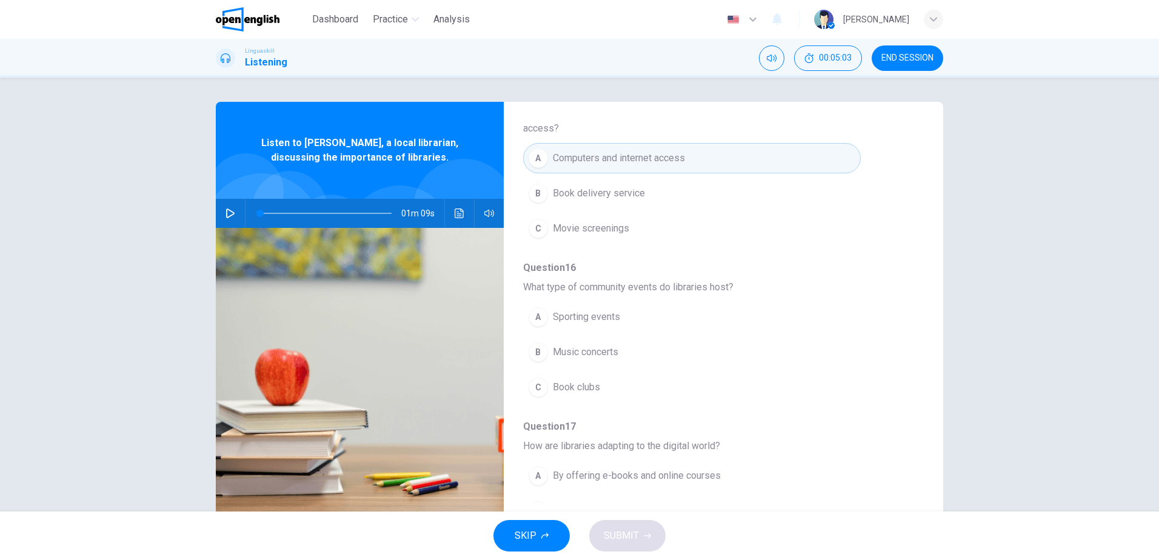
drag, startPoint x: 569, startPoint y: 271, endPoint x: 721, endPoint y: 267, distance: 152.1
click at [721, 280] on span "What type of community events do libraries host?" at bounding box center [713, 287] width 381 height 15
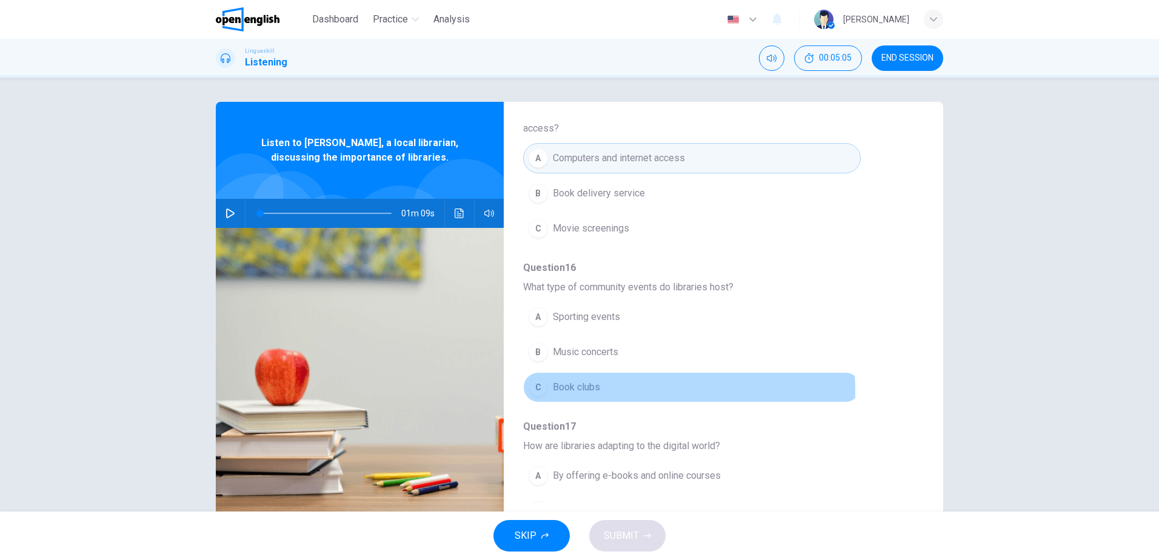
click at [553, 380] on span "Book clubs" at bounding box center [576, 387] width 47 height 15
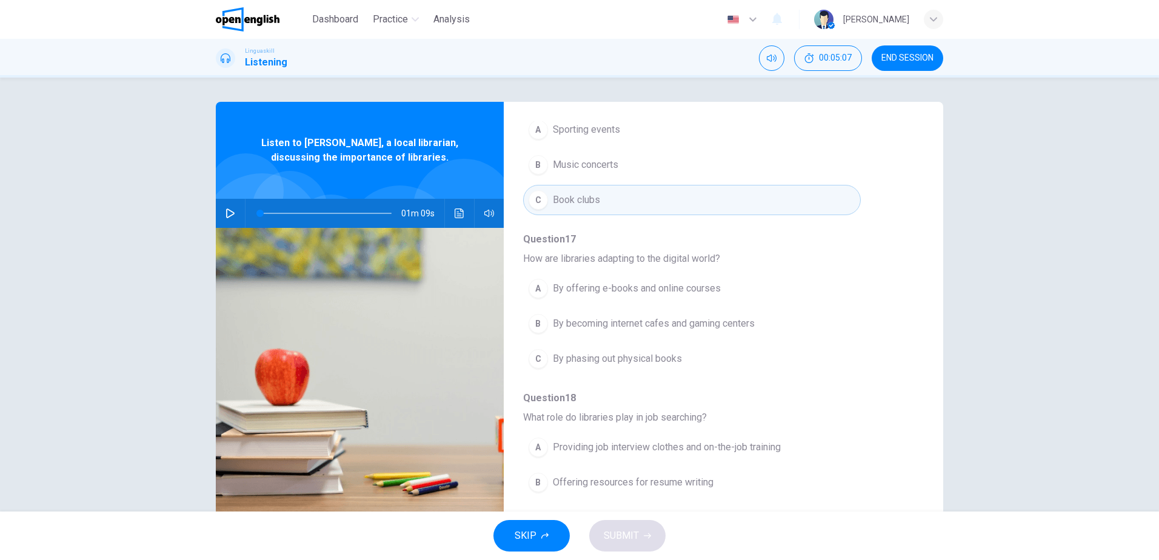
scroll to position [507, 0]
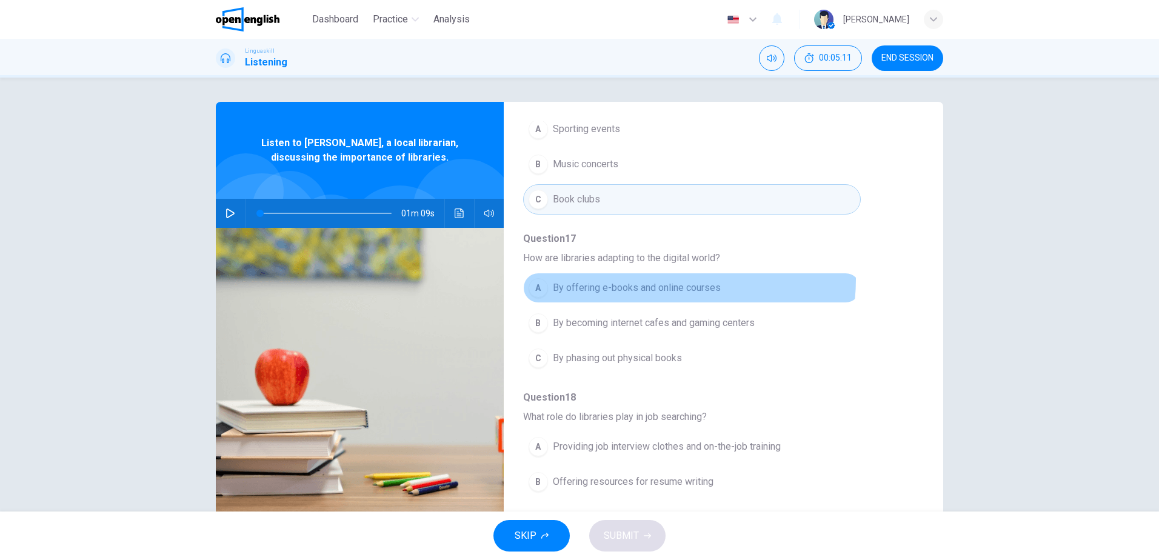
click at [660, 273] on button "A By offering e-books and online courses" at bounding box center [691, 288] width 337 height 30
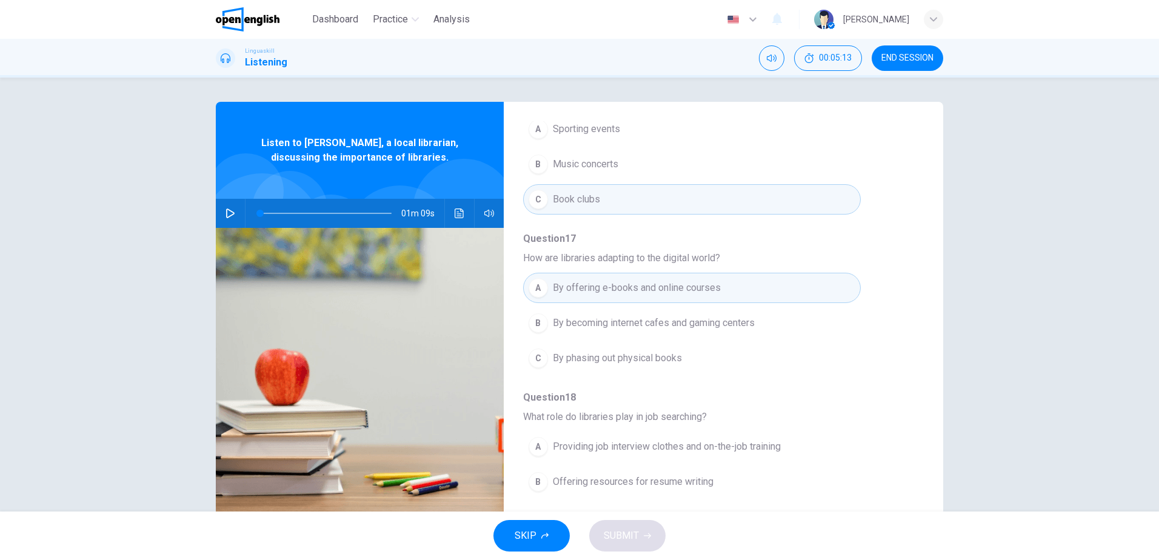
scroll to position [523, 0]
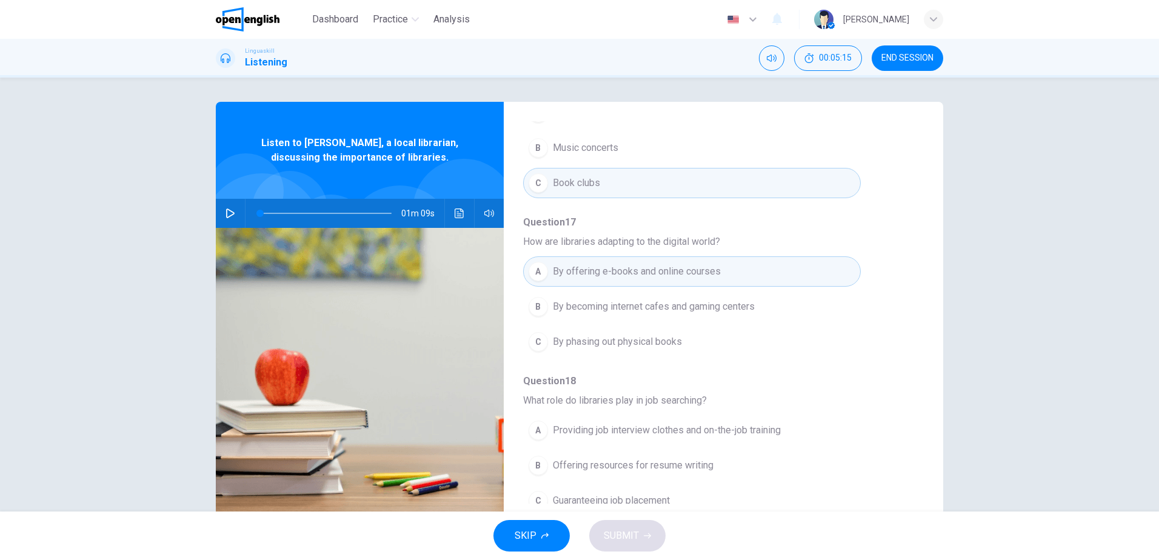
drag, startPoint x: 569, startPoint y: 396, endPoint x: 673, endPoint y: 385, distance: 104.2
click at [673, 385] on div "Question 14 According to [PERSON_NAME], what can you find in libraries besides …" at bounding box center [713, 121] width 381 height 794
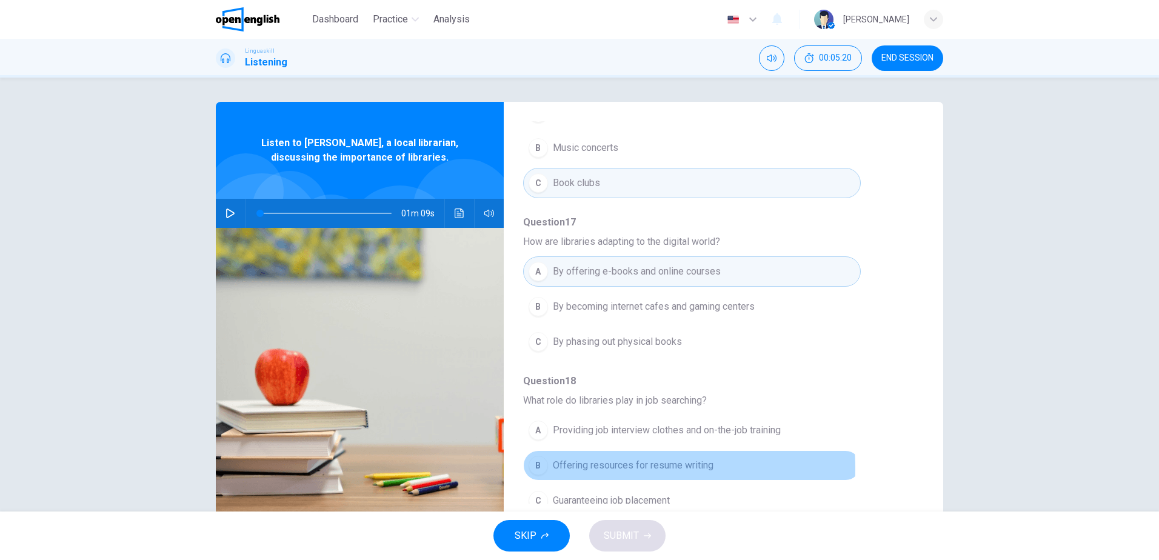
click at [562, 458] on span "Offering resources for resume writing" at bounding box center [633, 465] width 161 height 15
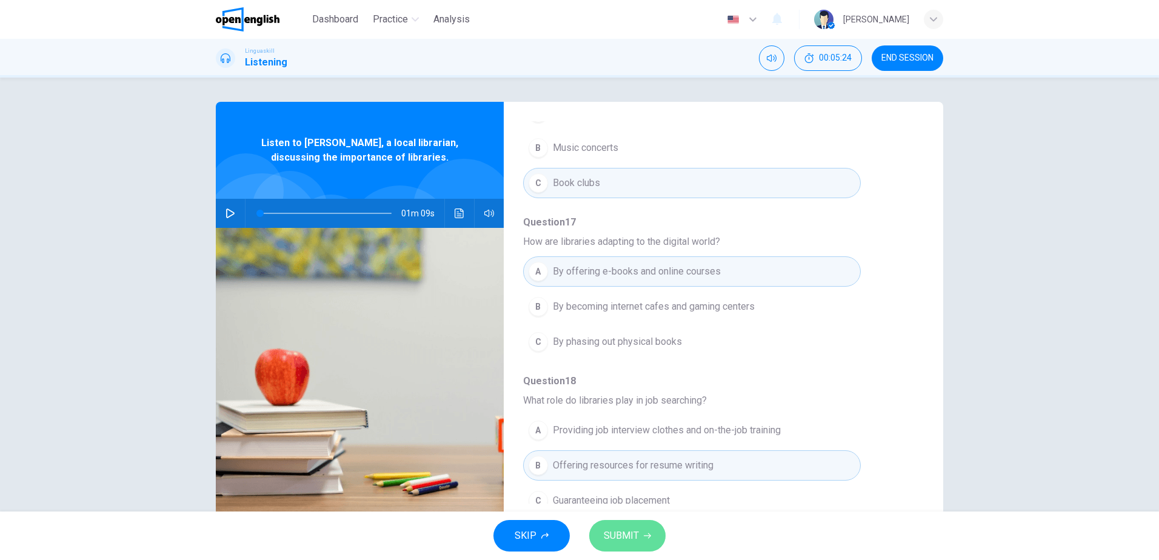
click at [643, 545] on button "SUBMIT" at bounding box center [627, 536] width 76 height 32
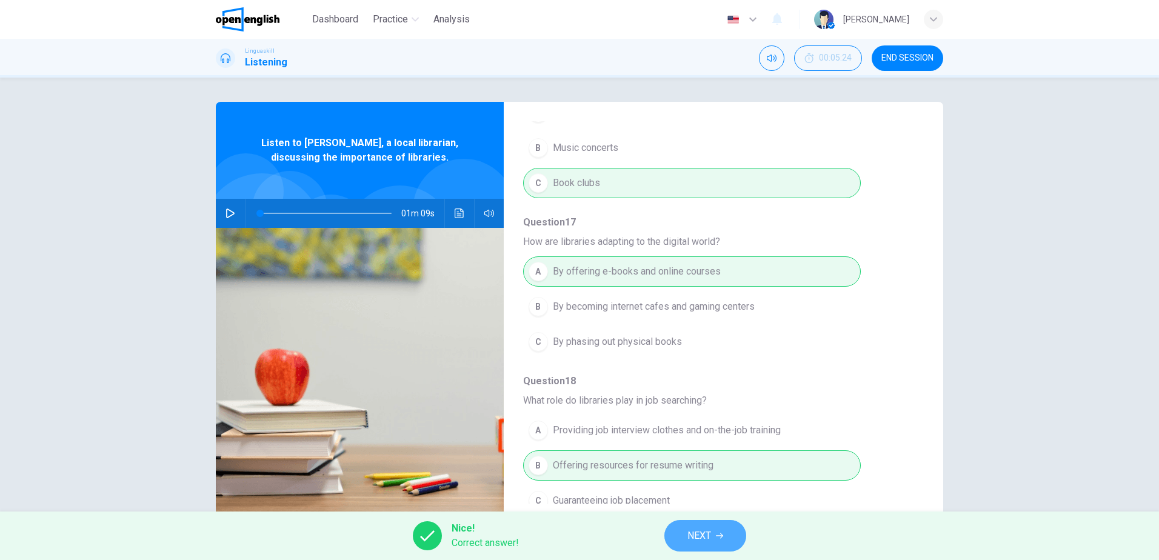
click at [710, 537] on span "NEXT" at bounding box center [699, 535] width 24 height 17
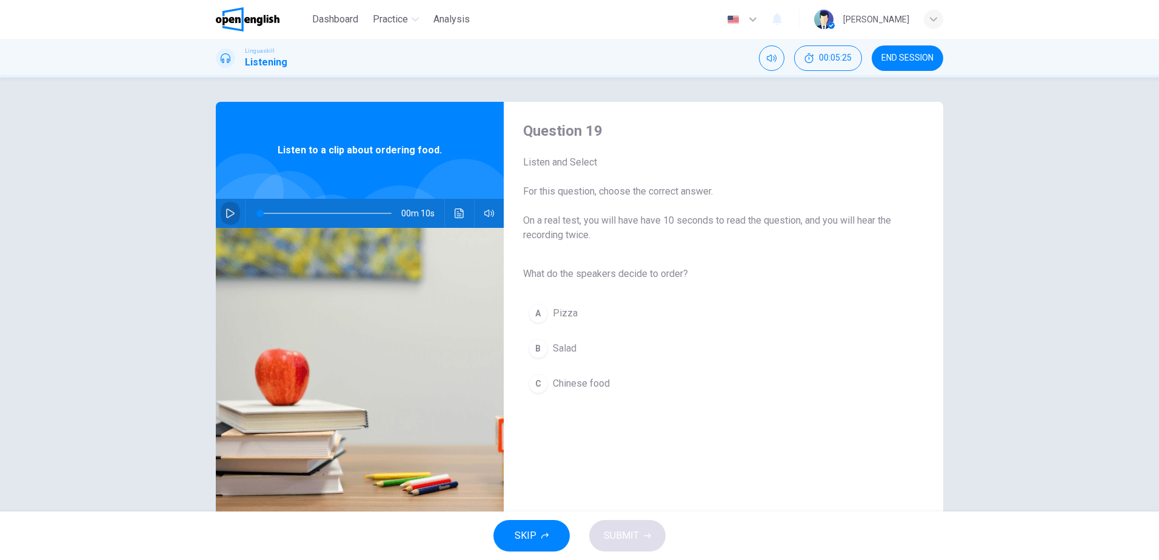
click at [227, 208] on button "button" at bounding box center [230, 213] width 19 height 29
type input "*"
click at [539, 351] on div "B" at bounding box center [537, 348] width 19 height 19
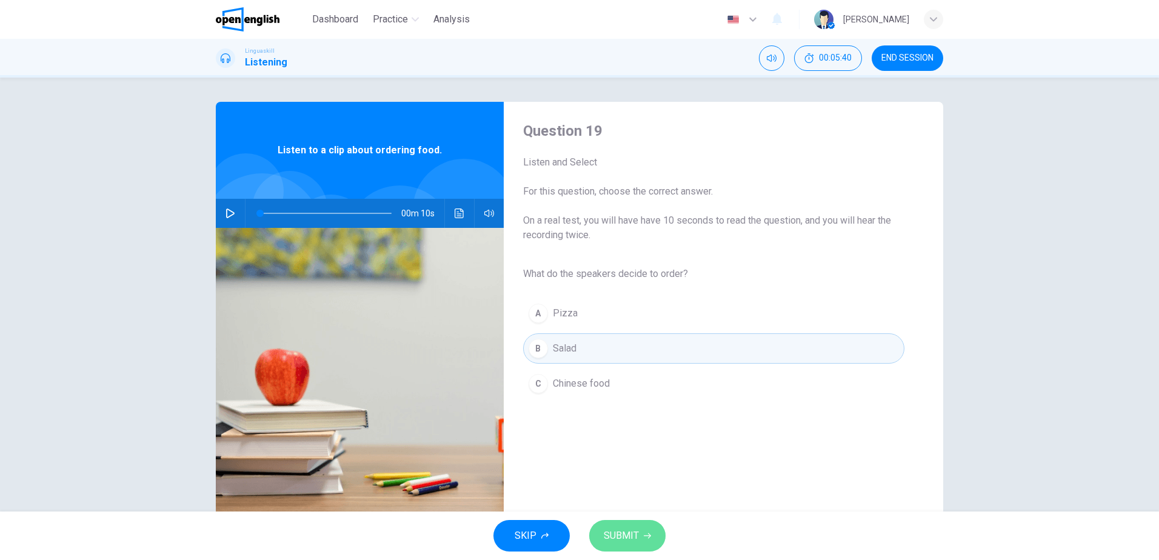
click at [620, 533] on span "SUBMIT" at bounding box center [620, 535] width 35 height 17
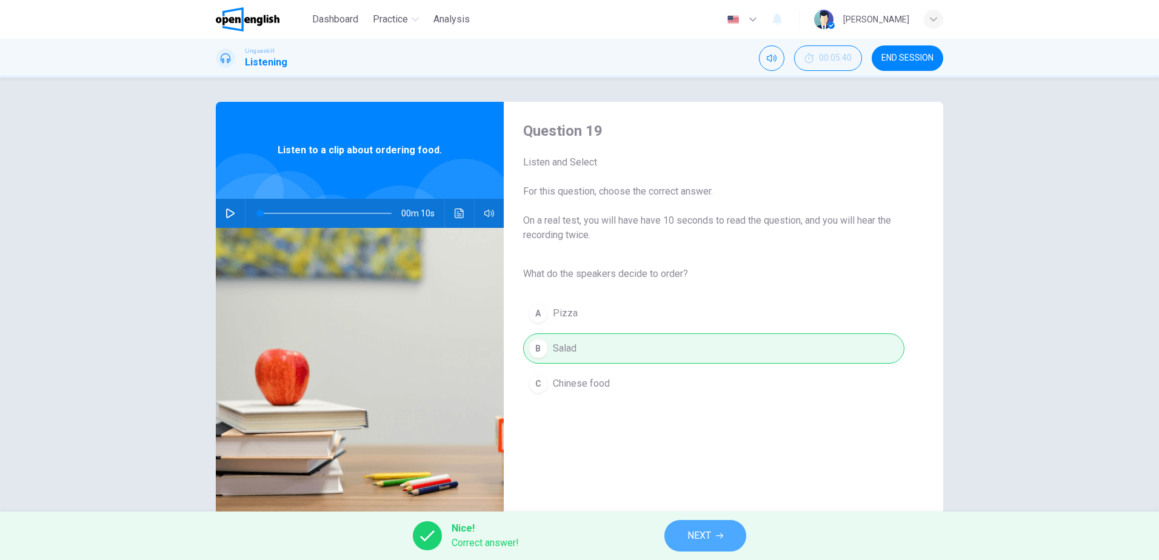
click at [693, 530] on span "NEXT" at bounding box center [699, 535] width 24 height 17
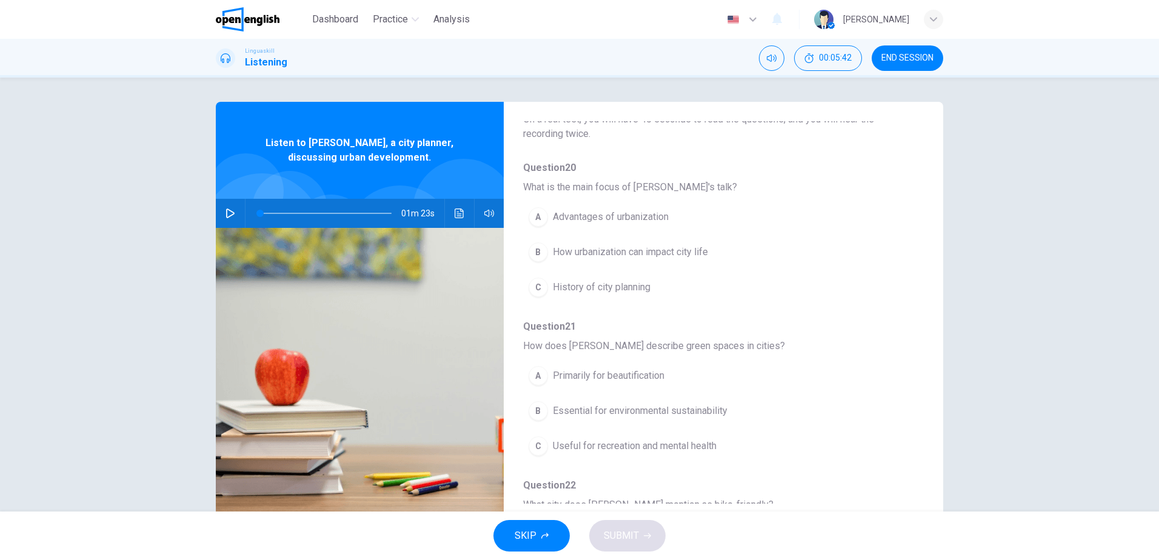
scroll to position [0, 0]
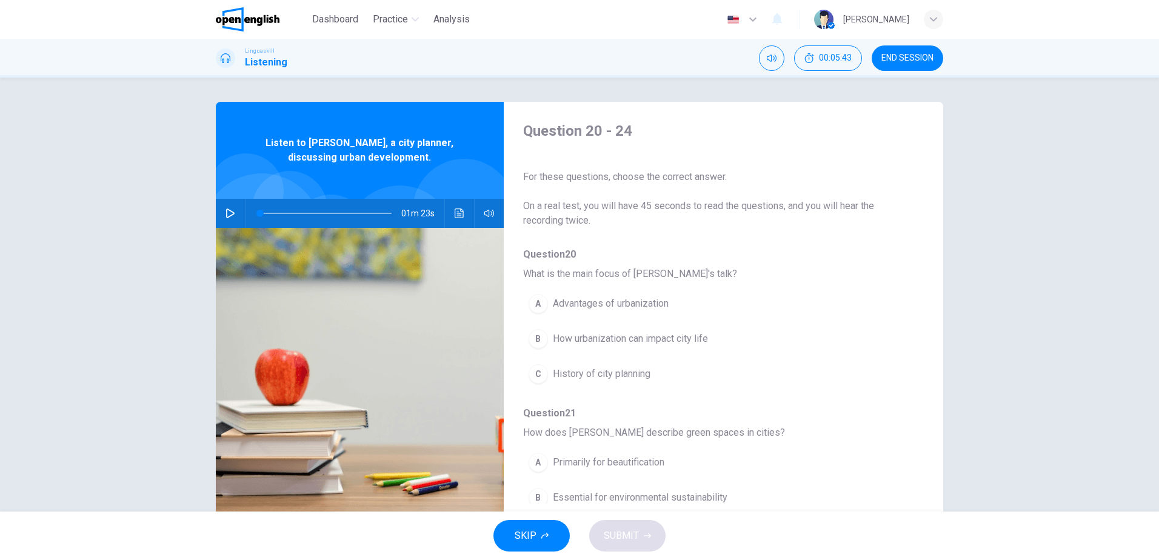
click at [225, 206] on button "button" at bounding box center [230, 213] width 19 height 29
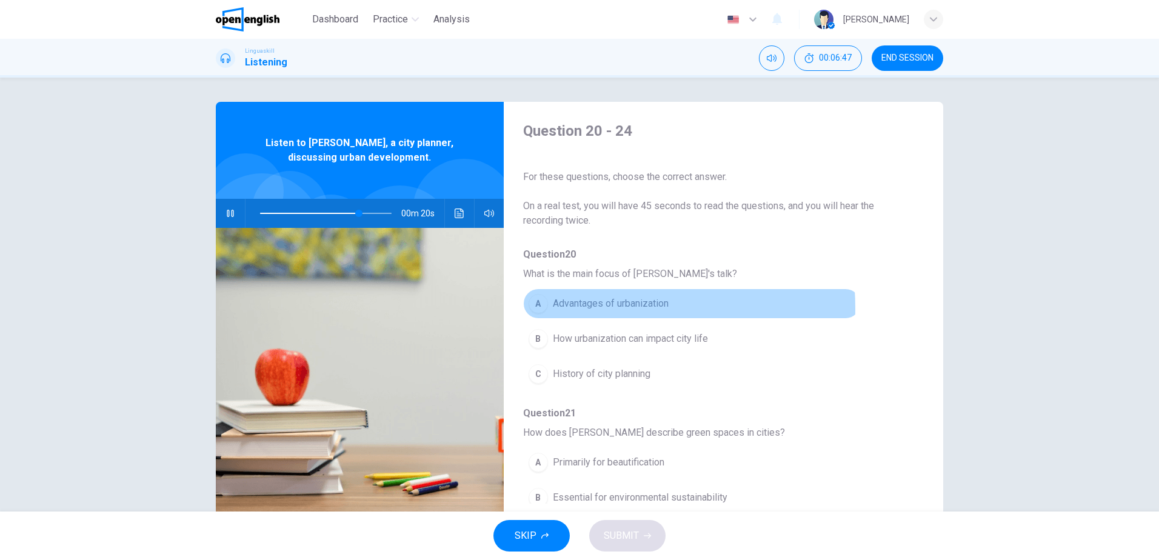
click at [559, 308] on span "Advantages of urbanization" at bounding box center [611, 303] width 116 height 15
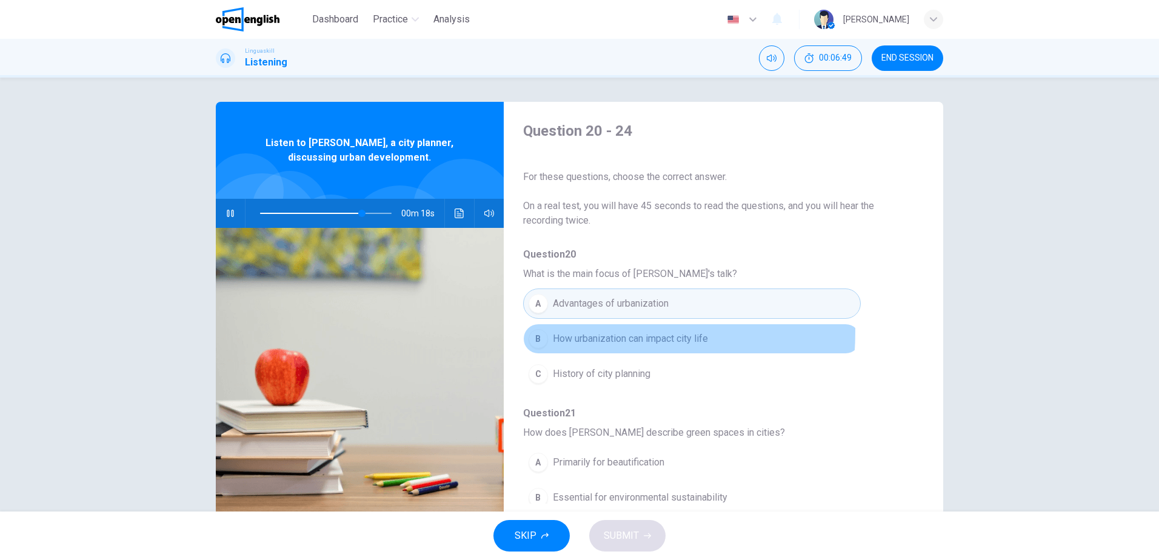
click at [547, 331] on button "B How urbanization can impact city life" at bounding box center [691, 339] width 337 height 30
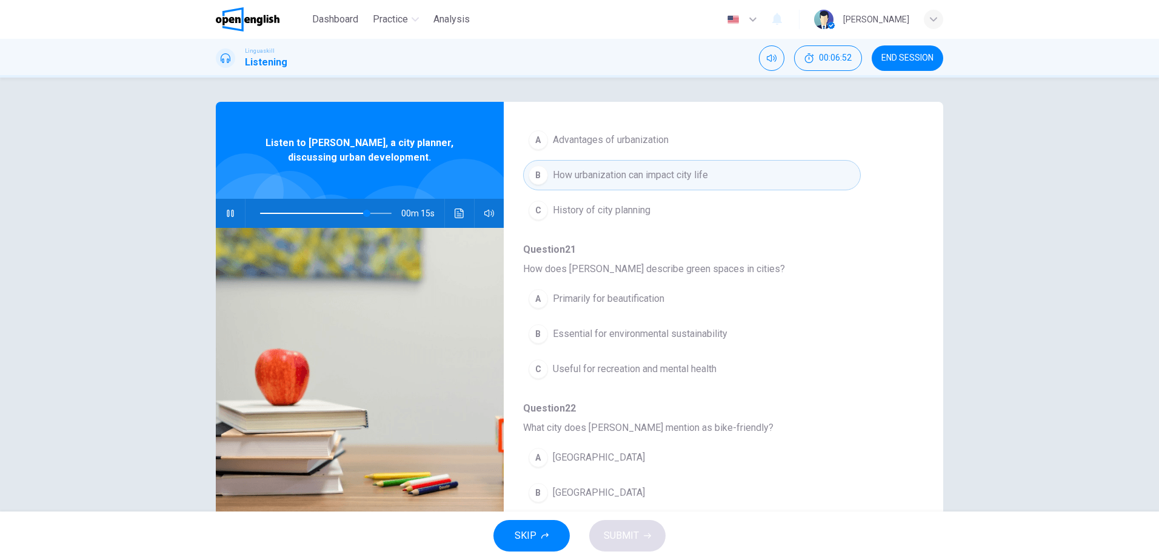
scroll to position [164, 0]
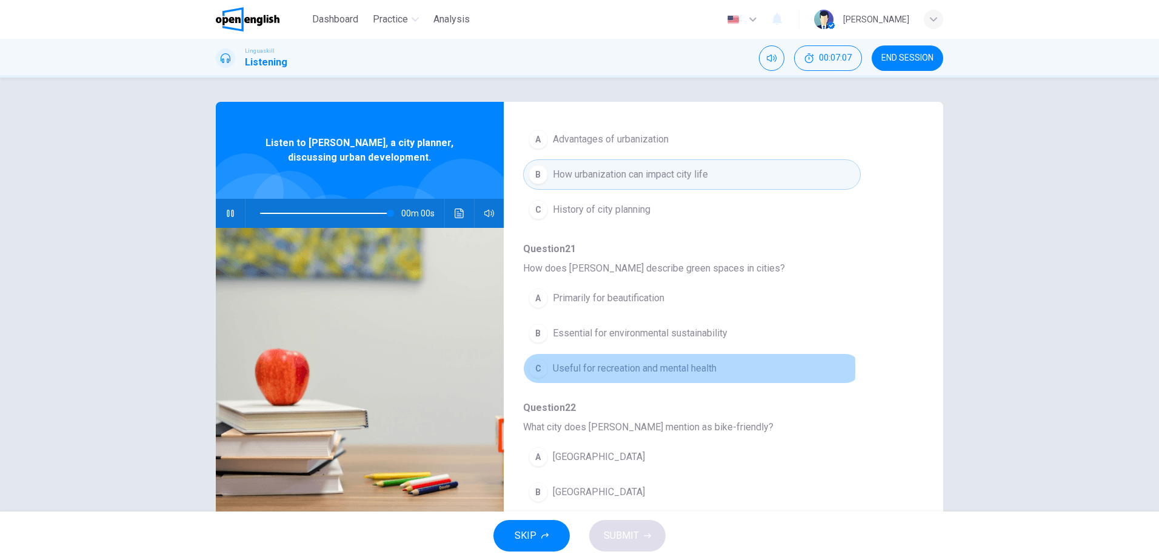
click at [597, 368] on span "Useful for recreation and mental health" at bounding box center [635, 368] width 164 height 15
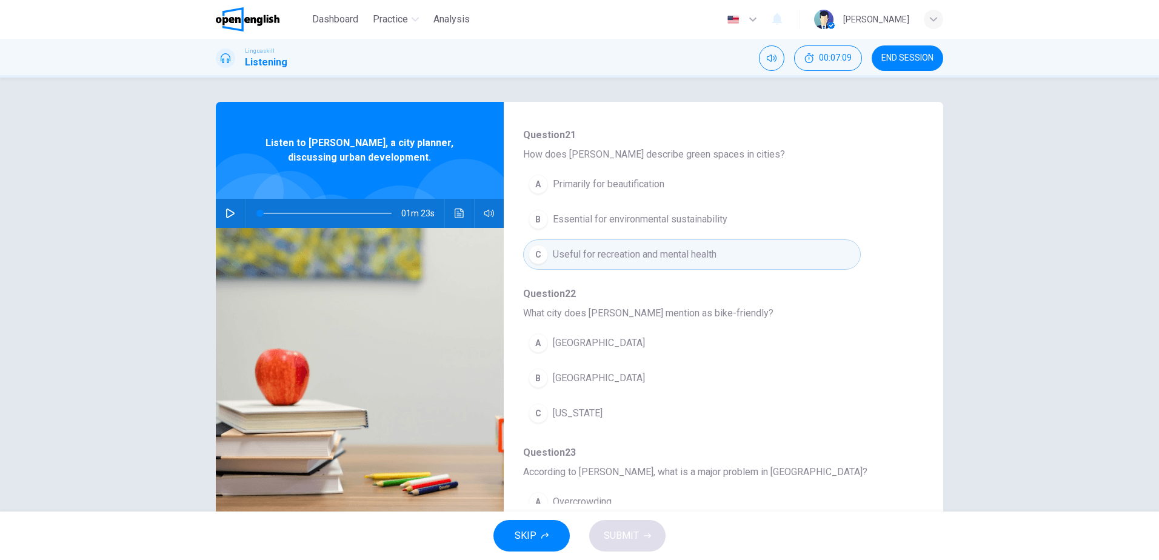
scroll to position [279, 0]
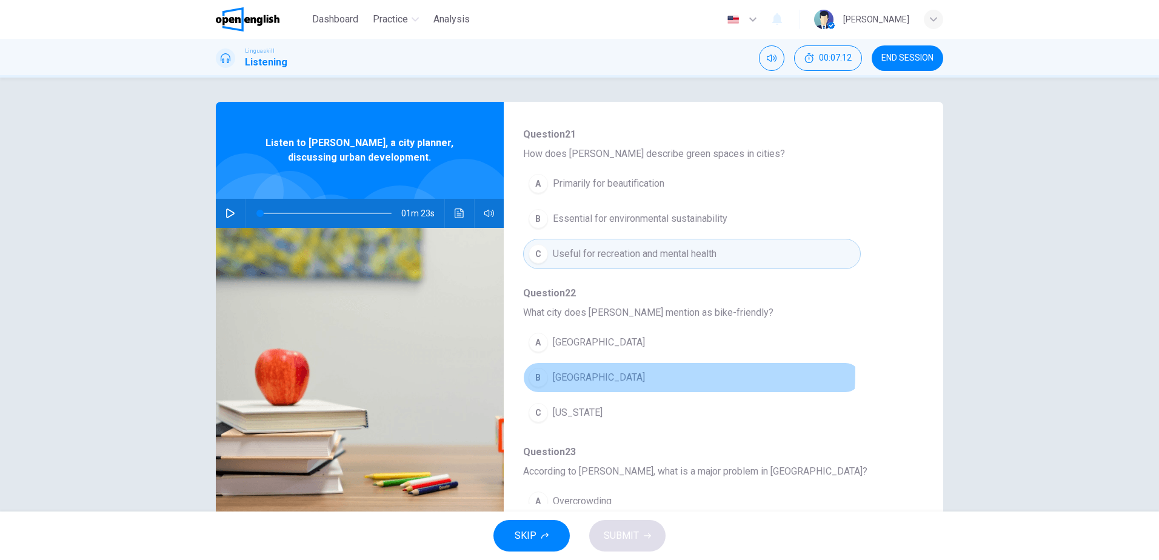
click at [600, 372] on span "[GEOGRAPHIC_DATA]" at bounding box center [599, 377] width 92 height 15
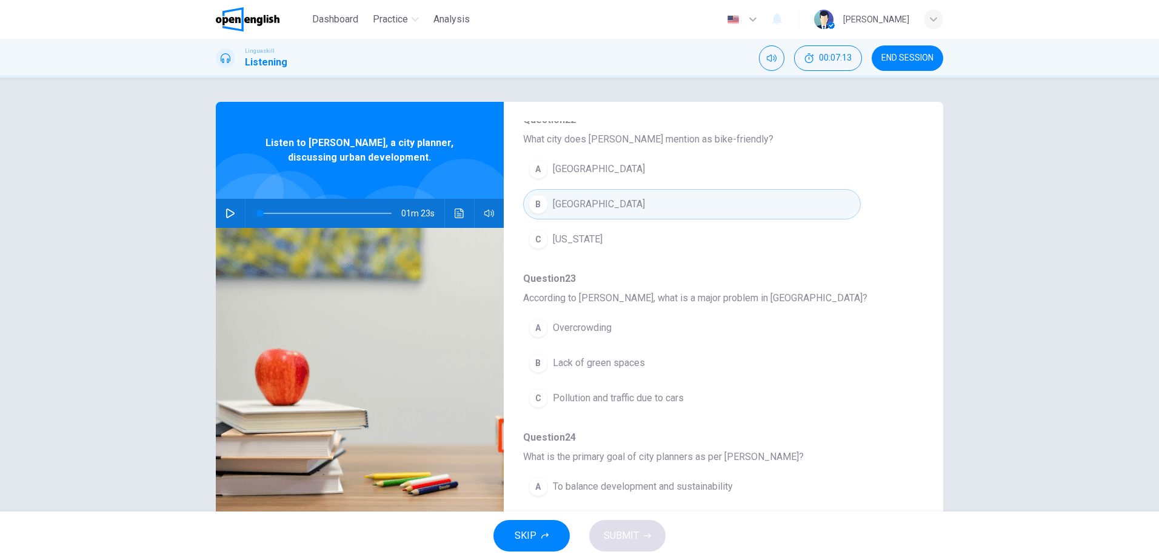
scroll to position [453, 0]
click at [344, 205] on span at bounding box center [325, 213] width 131 height 17
click at [344, 210] on span at bounding box center [346, 213] width 7 height 7
click at [230, 210] on icon "button" at bounding box center [230, 213] width 10 height 10
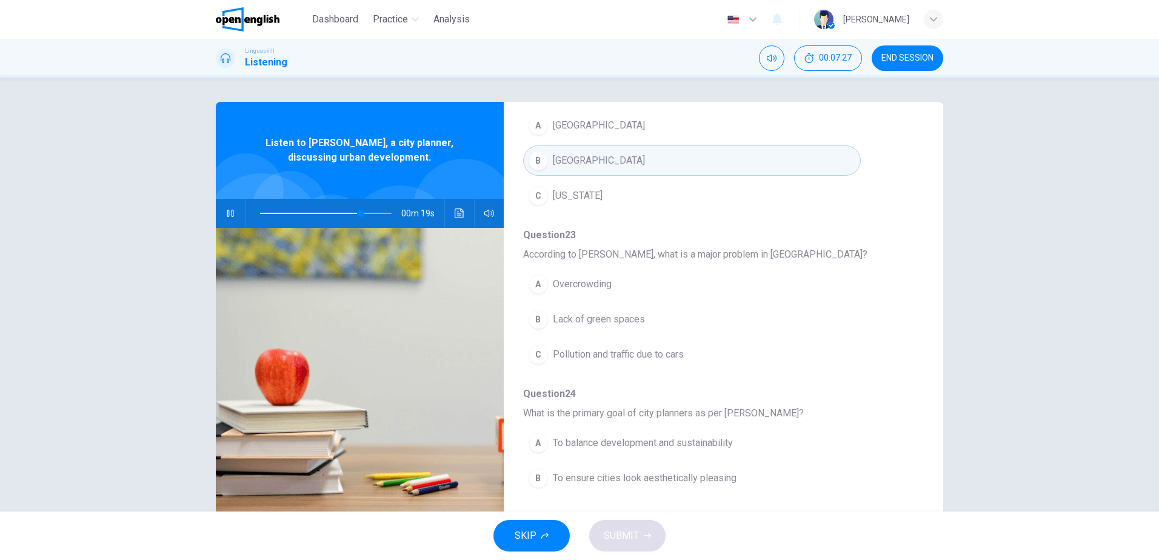
scroll to position [496, 0]
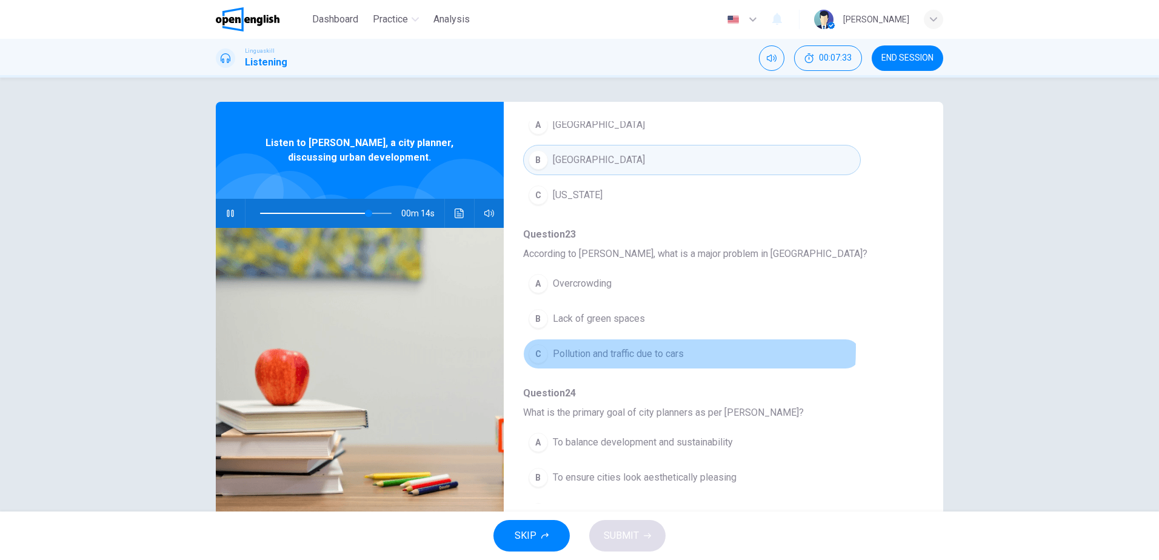
click at [607, 348] on span "Pollution and traffic due to cars" at bounding box center [618, 354] width 131 height 15
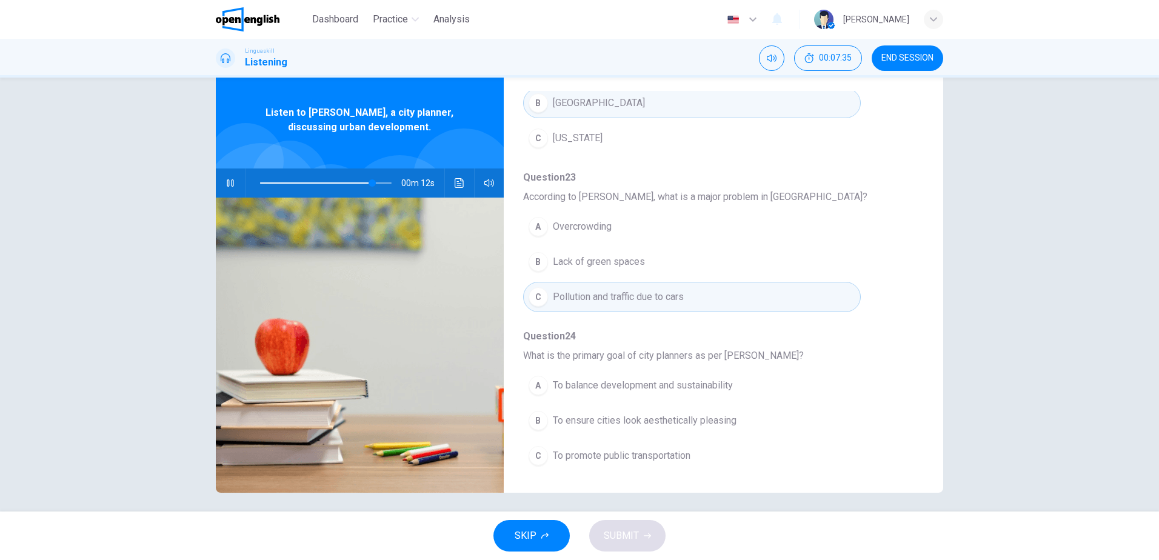
scroll to position [36, 0]
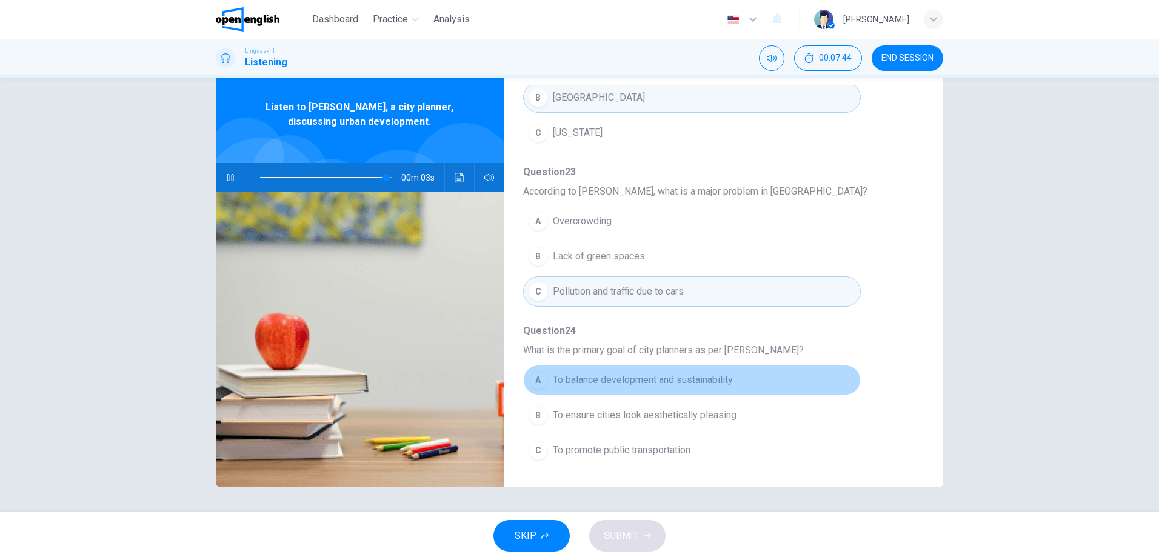
click at [703, 387] on span "To balance development and sustainability" at bounding box center [643, 380] width 180 height 15
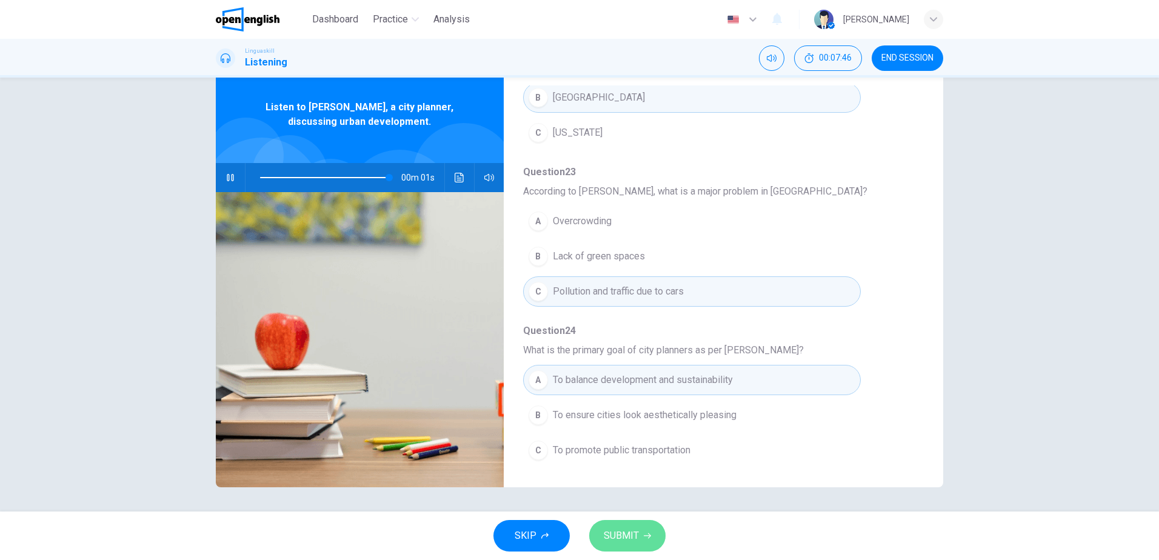
click at [630, 530] on span "SUBMIT" at bounding box center [620, 535] width 35 height 17
type input "*"
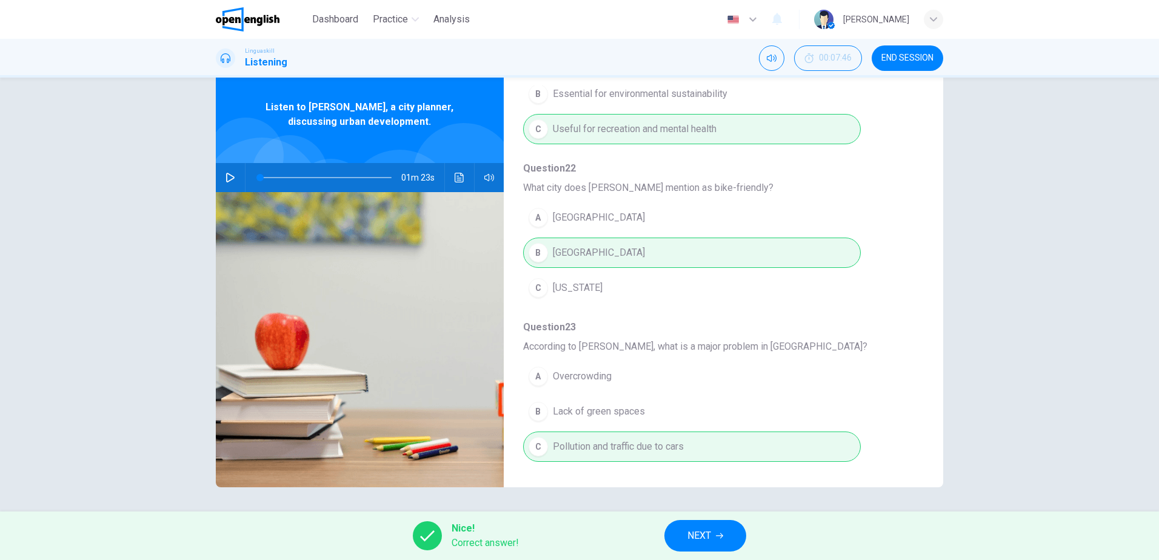
scroll to position [460, 0]
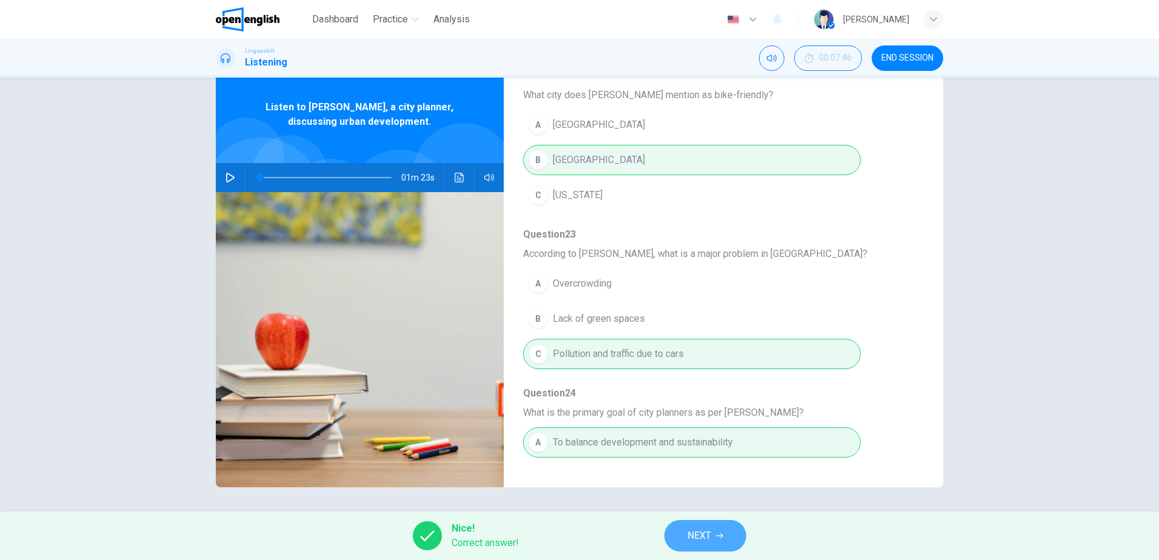
click at [722, 531] on button "NEXT" at bounding box center [705, 536] width 82 height 32
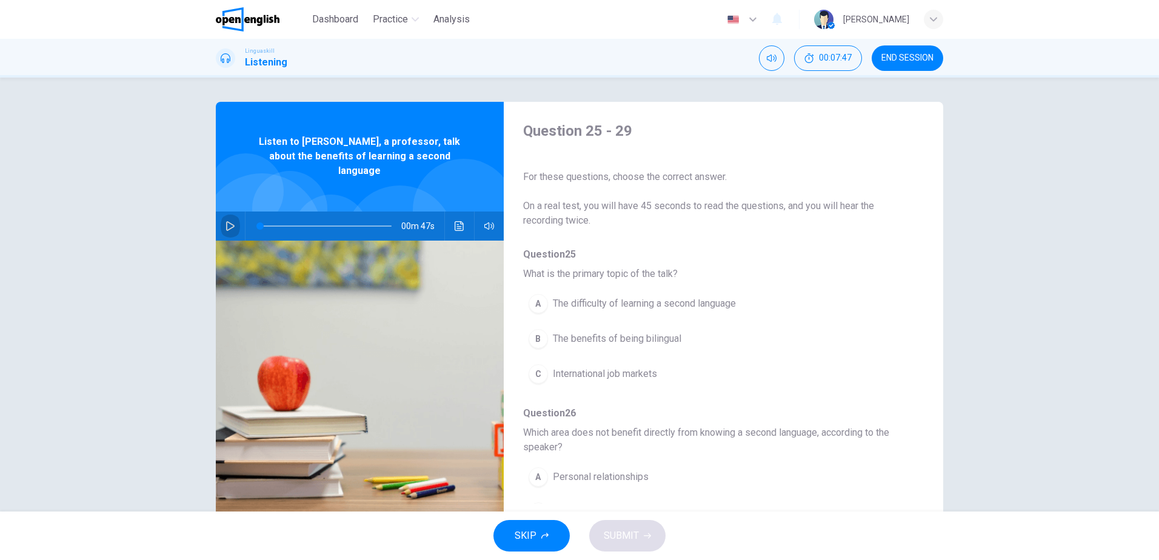
click at [226, 211] on button "button" at bounding box center [230, 225] width 19 height 29
type input "*"
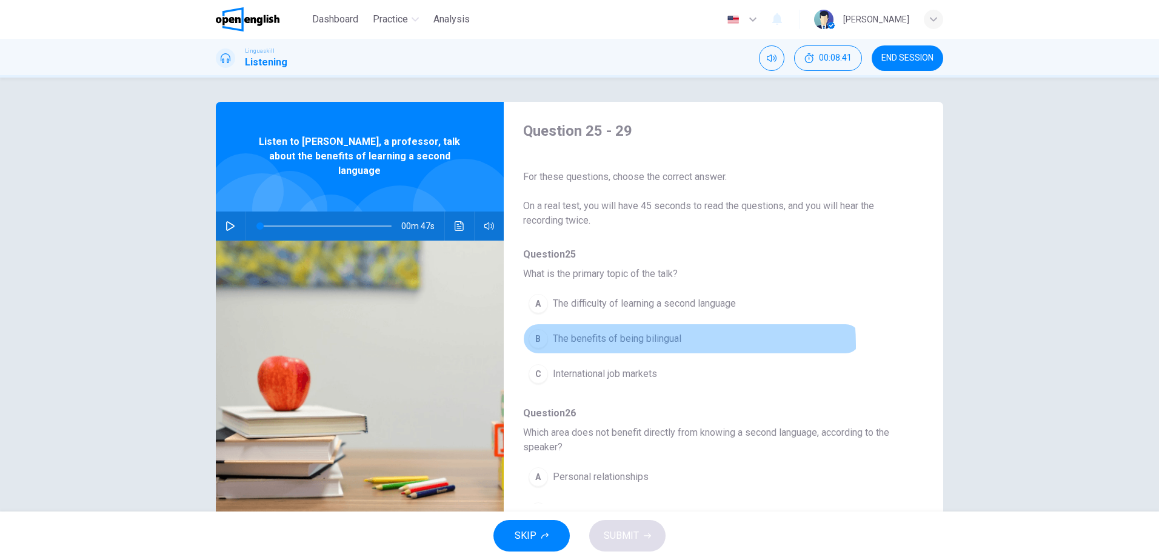
click at [611, 345] on span "The benefits of being bilingual" at bounding box center [617, 338] width 128 height 15
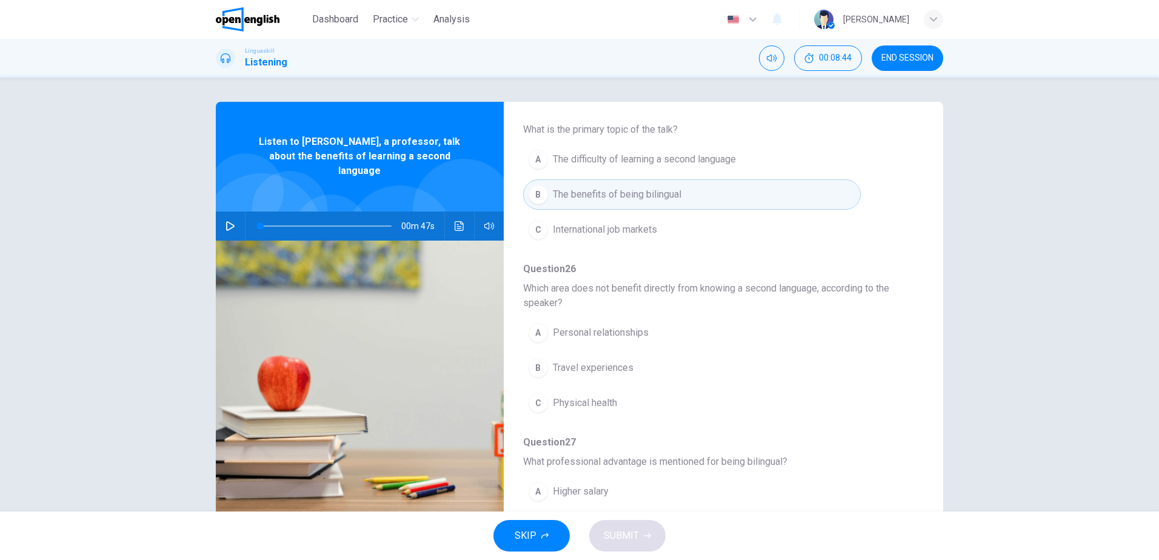
scroll to position [146, 0]
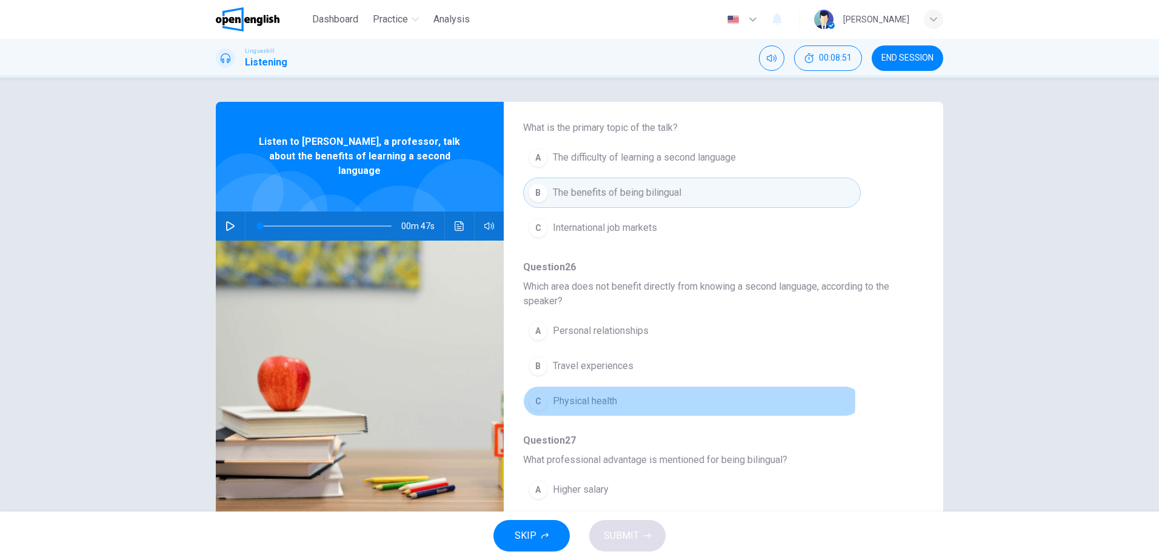
click at [608, 400] on span "Physical health" at bounding box center [585, 401] width 64 height 15
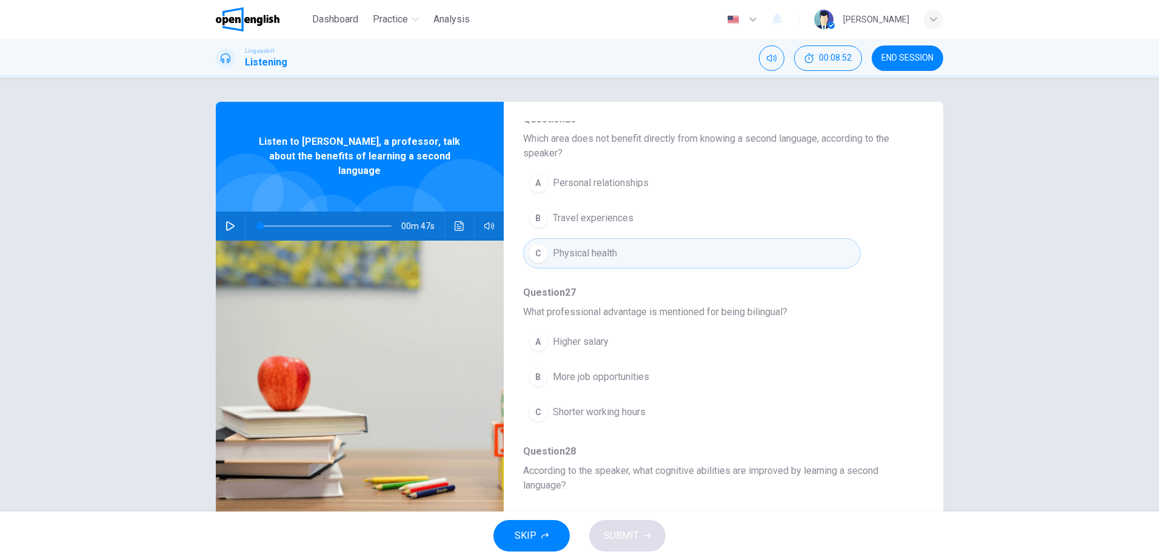
scroll to position [294, 0]
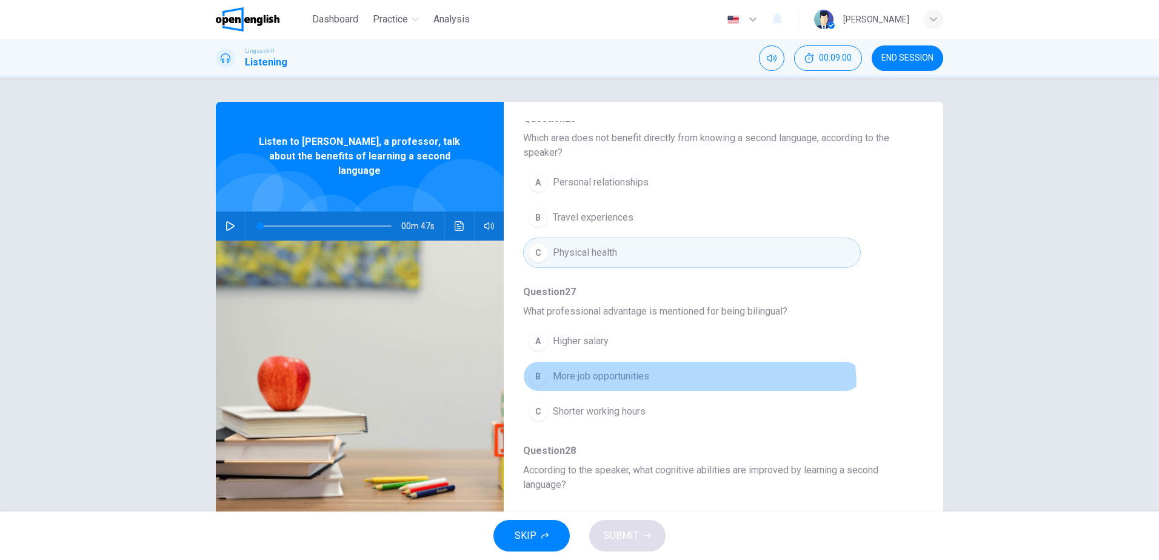
click at [634, 388] on button "B More job opportunities" at bounding box center [691, 376] width 337 height 30
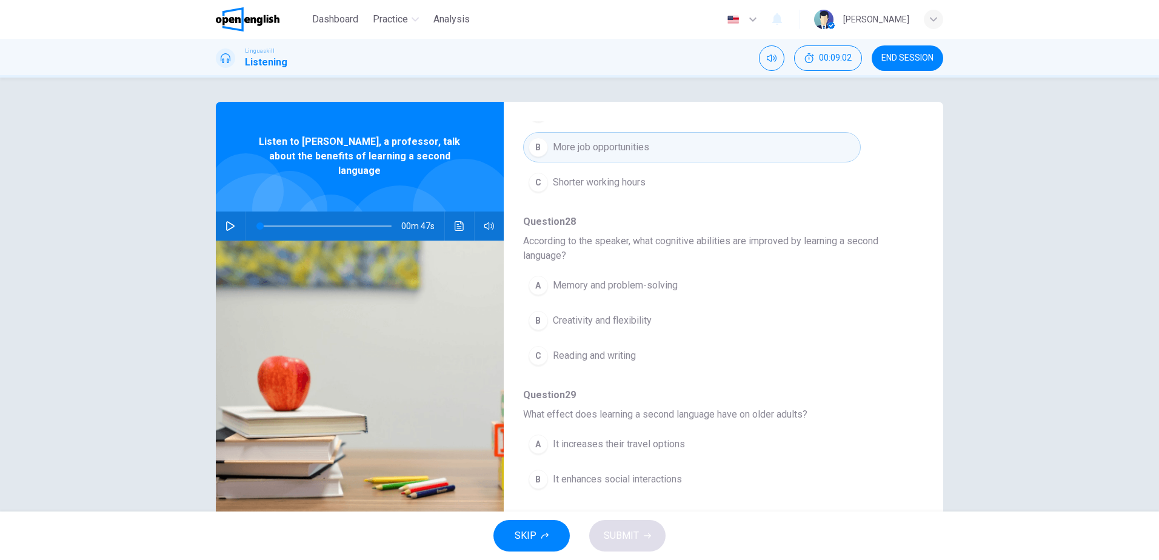
scroll to position [524, 0]
click at [673, 241] on span "According to the speaker, what cognitive abilities are improved by learning a s…" at bounding box center [713, 247] width 381 height 29
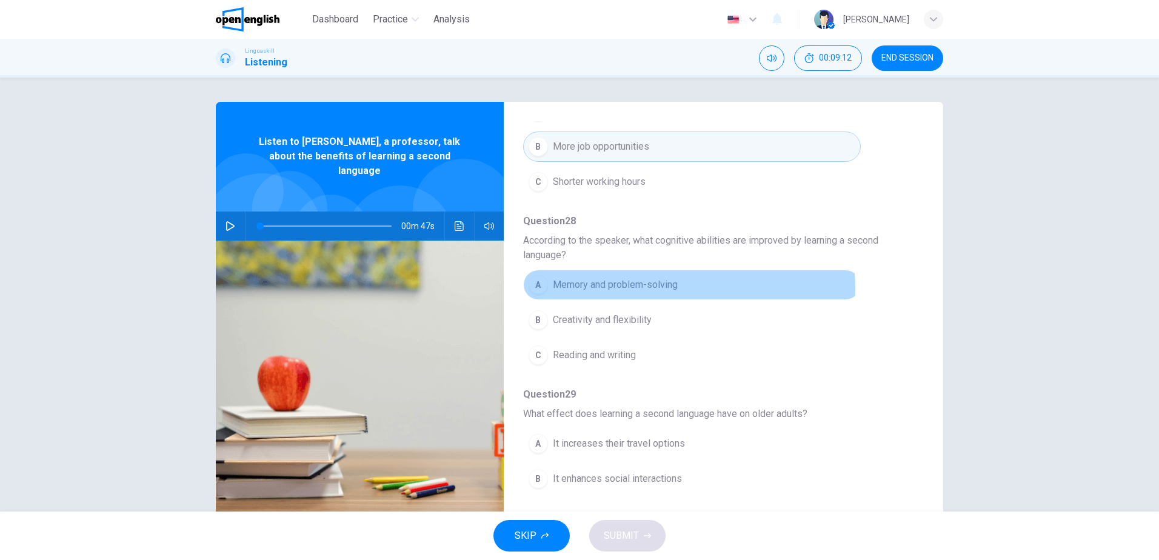
click at [654, 288] on span "Memory and problem-solving" at bounding box center [615, 285] width 125 height 15
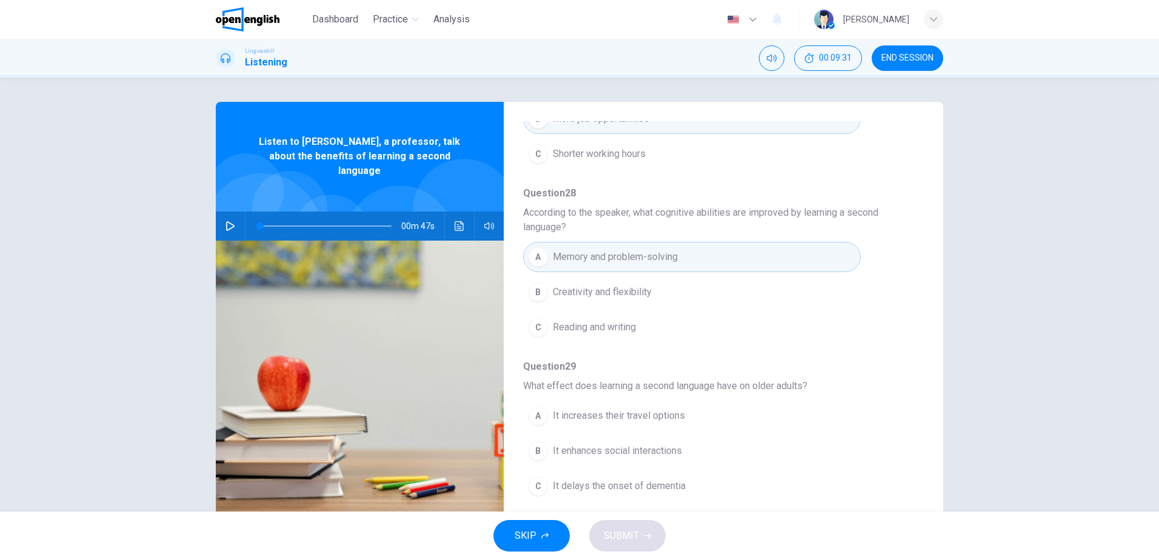
scroll to position [36, 0]
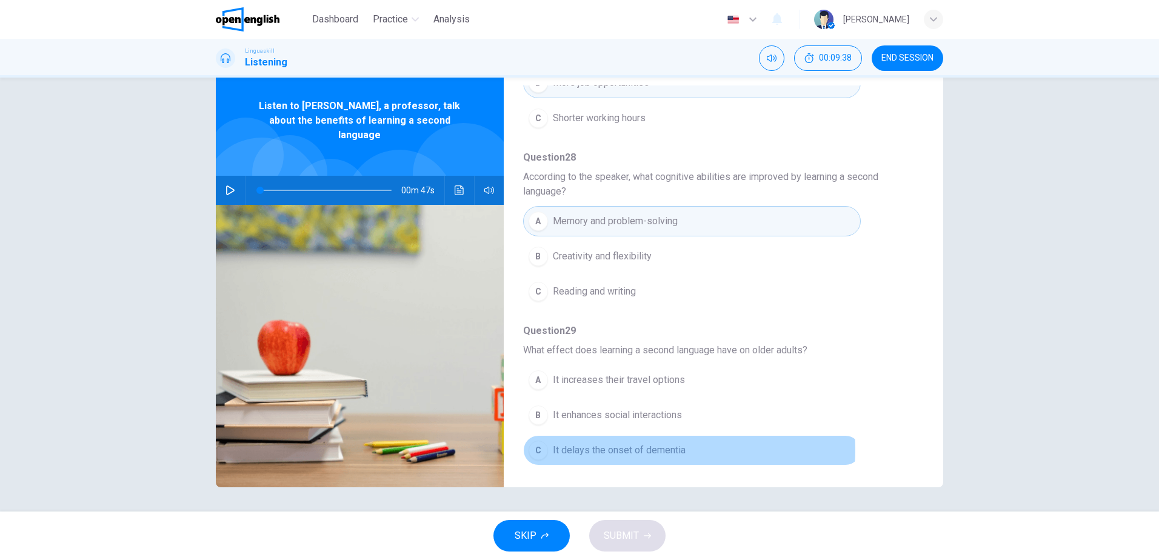
click at [648, 450] on span "It delays the onset of dementia" at bounding box center [619, 450] width 133 height 15
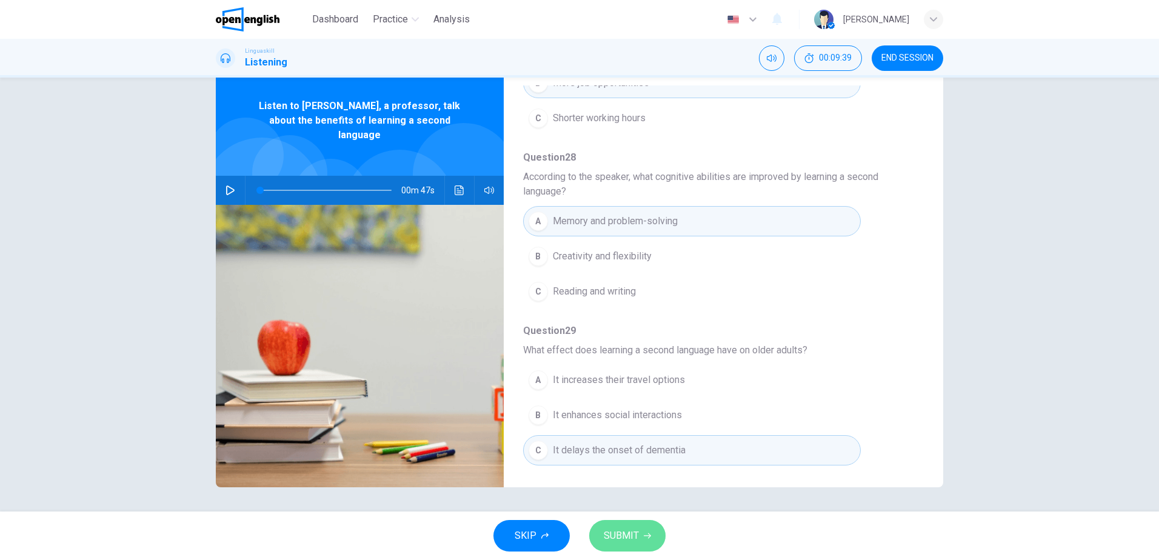
click at [635, 528] on span "SUBMIT" at bounding box center [620, 535] width 35 height 17
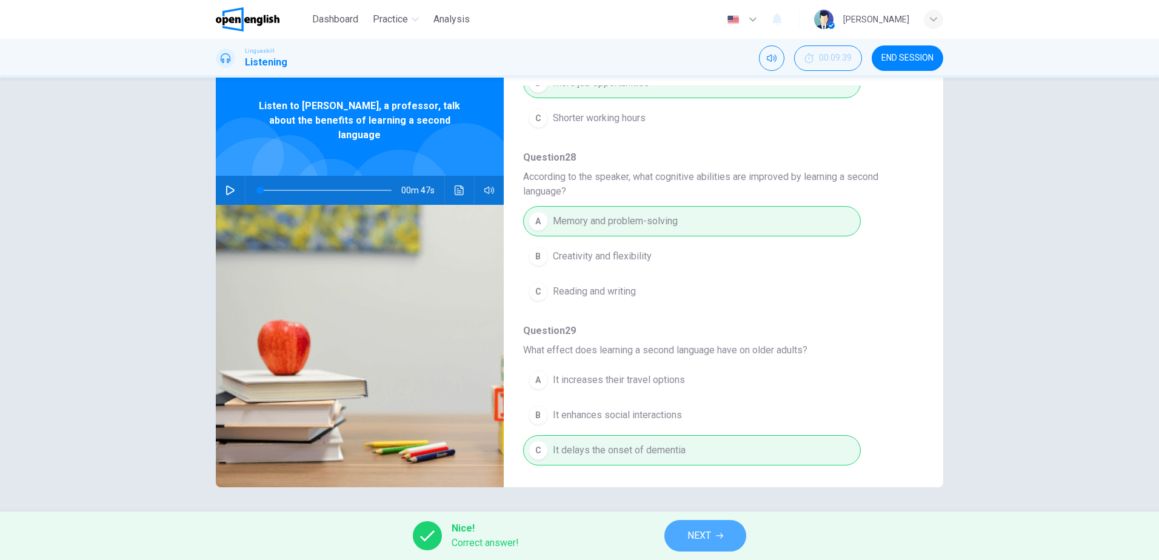
click at [699, 528] on span "NEXT" at bounding box center [699, 535] width 24 height 17
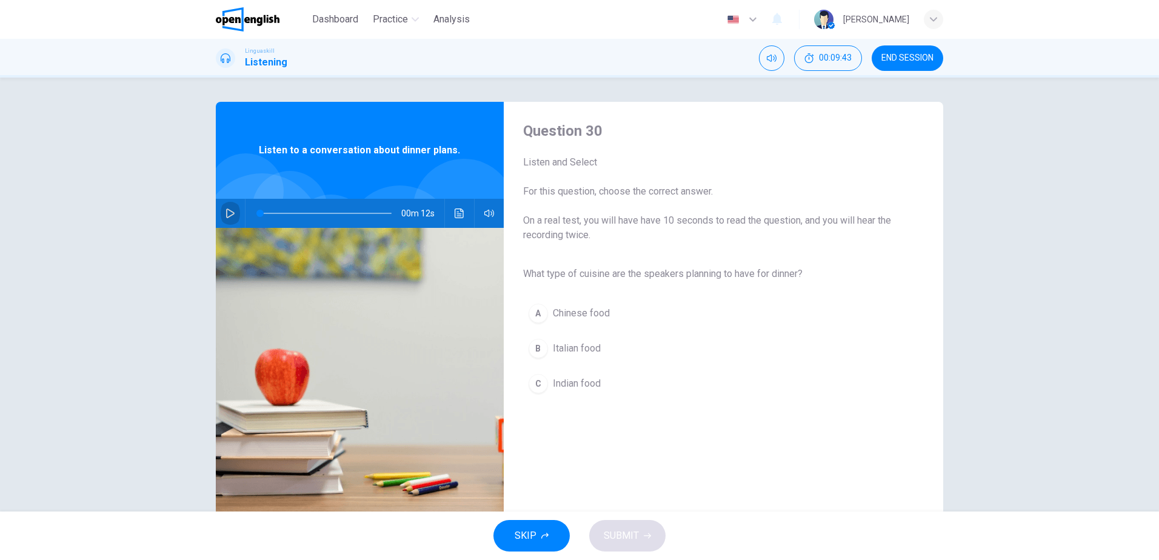
click at [221, 214] on button "button" at bounding box center [230, 213] width 19 height 29
type input "*"
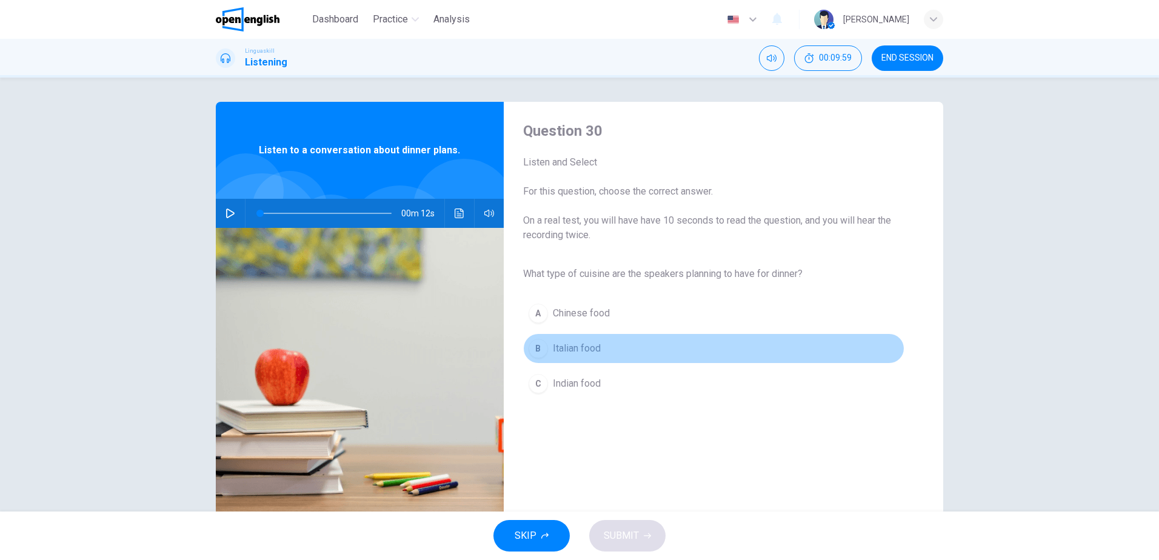
click at [553, 350] on span "Italian food" at bounding box center [577, 348] width 48 height 15
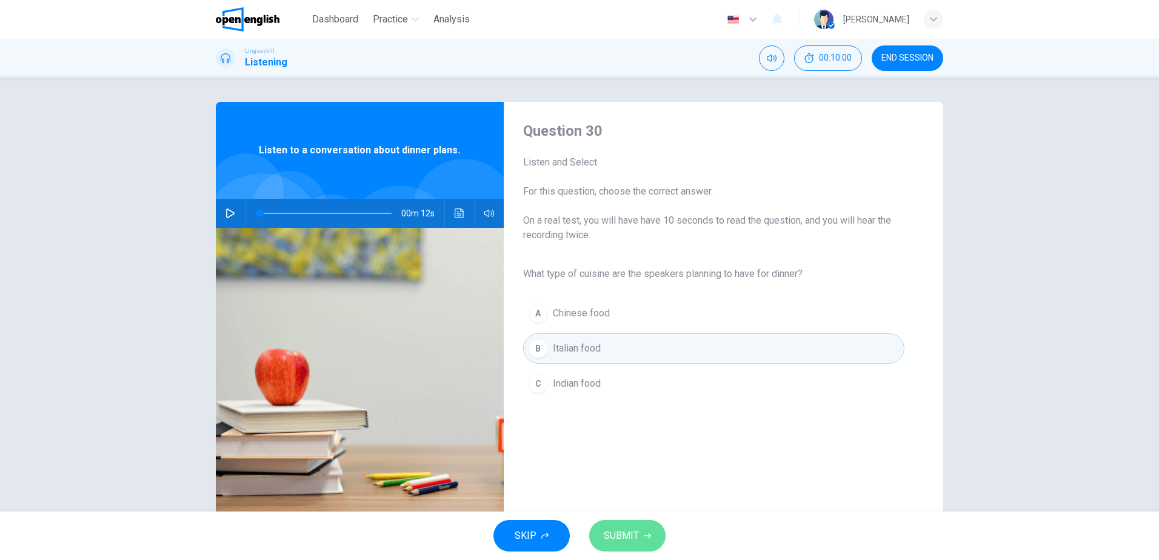
click at [640, 547] on button "SUBMIT" at bounding box center [627, 536] width 76 height 32
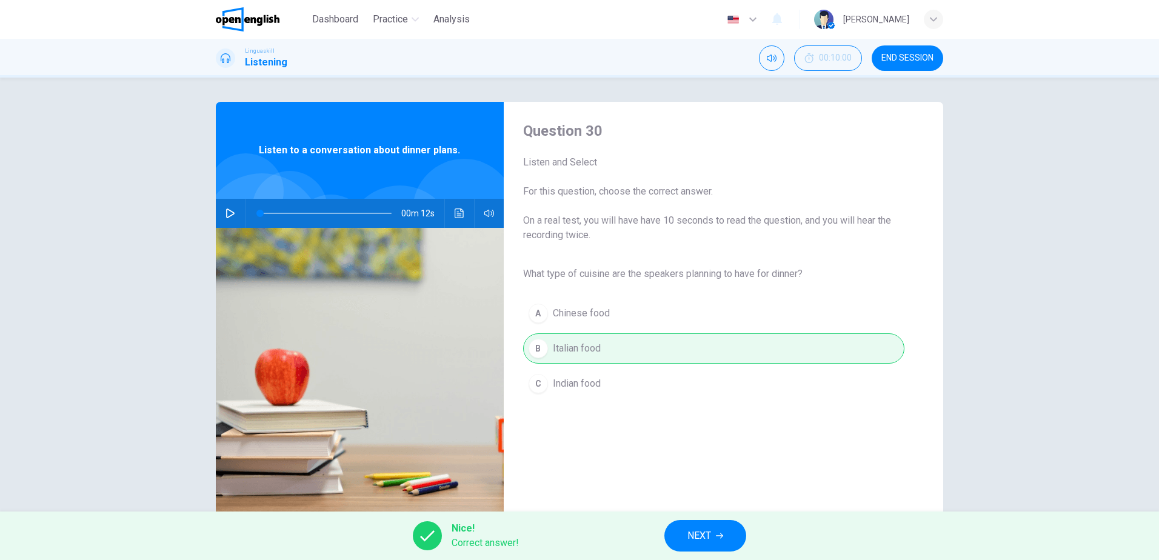
click at [919, 68] on button "END SESSION" at bounding box center [906, 57] width 71 height 25
